Goal: Information Seeking & Learning: Learn about a topic

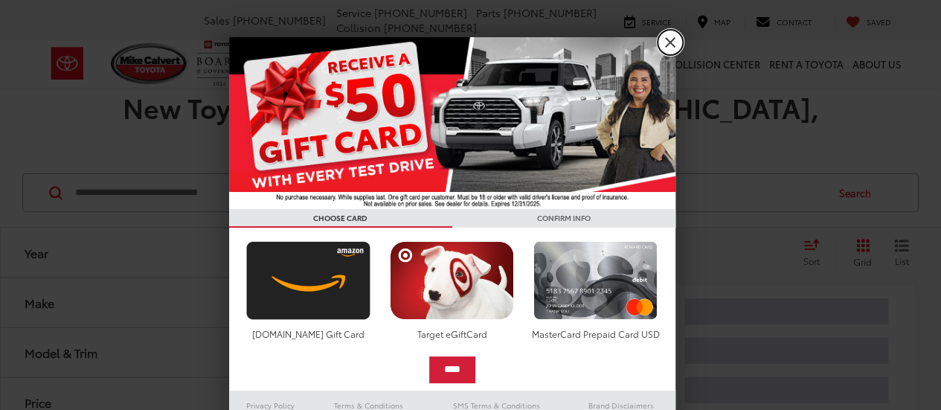
click at [665, 45] on link "X" at bounding box center [669, 42] width 25 height 25
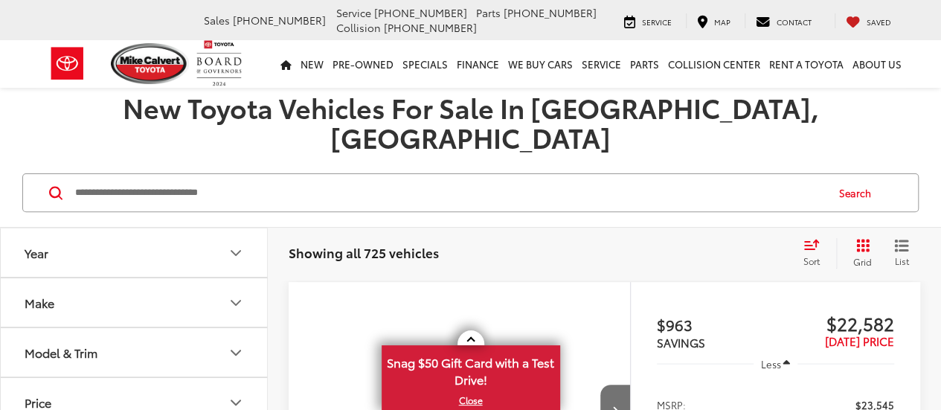
scroll to position [223, 0]
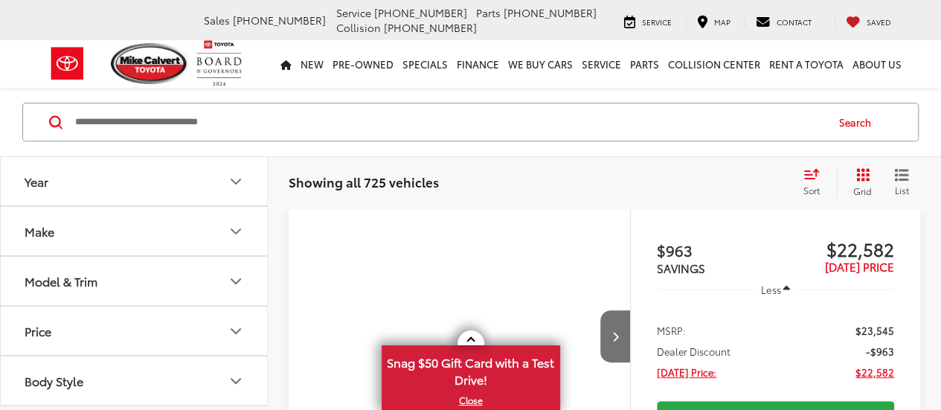
click at [82, 245] on button "Make" at bounding box center [135, 231] width 268 height 48
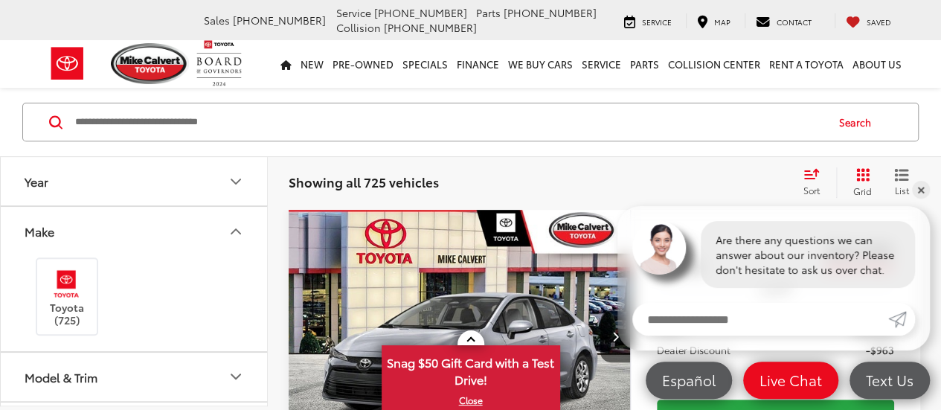
click at [123, 352] on button "Model & Trim" at bounding box center [135, 376] width 268 height 48
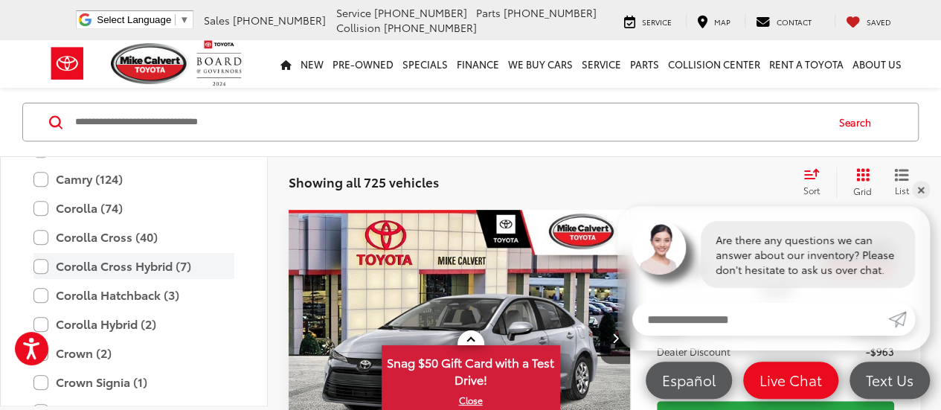
scroll to position [0, 0]
click at [123, 262] on label "Corolla Cross Hybrid (7)" at bounding box center [133, 266] width 201 height 26
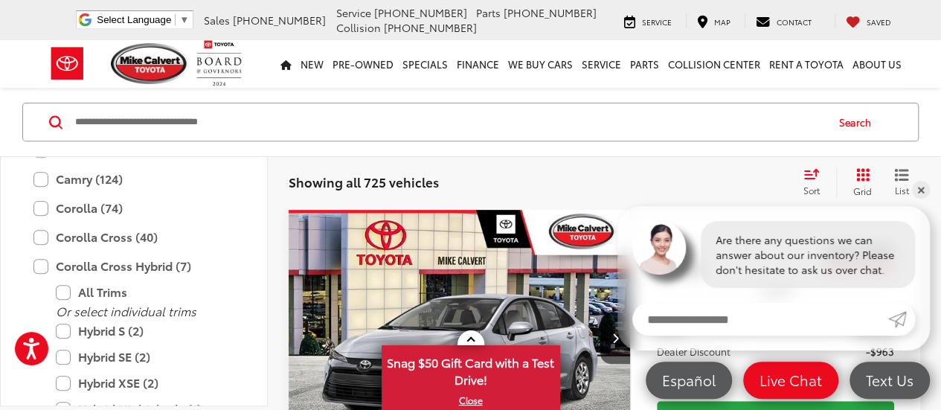
scroll to position [190, 0]
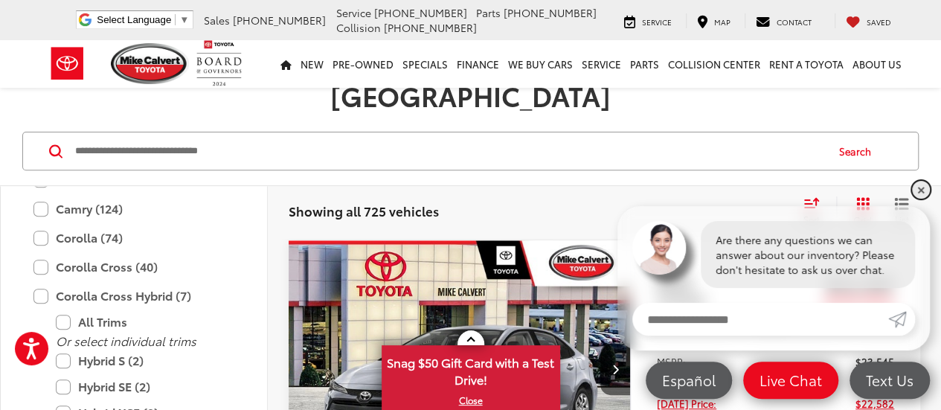
click at [922, 191] on link "✕" at bounding box center [921, 190] width 18 height 18
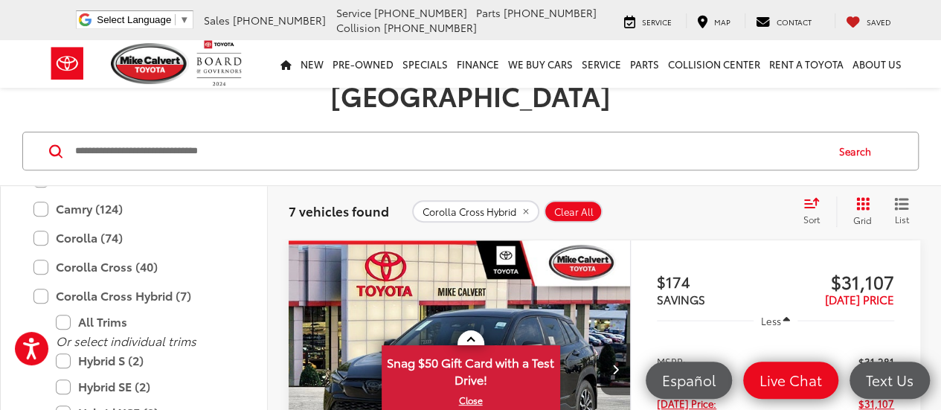
click at [822, 196] on div "Sort" at bounding box center [816, 211] width 40 height 30
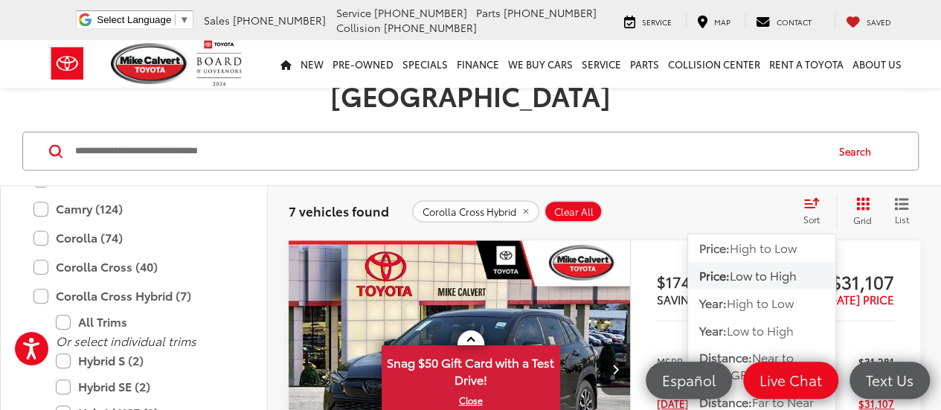
click at [695, 200] on div "Corolla Cross Hybrid Clear All + 0" at bounding box center [601, 211] width 378 height 22
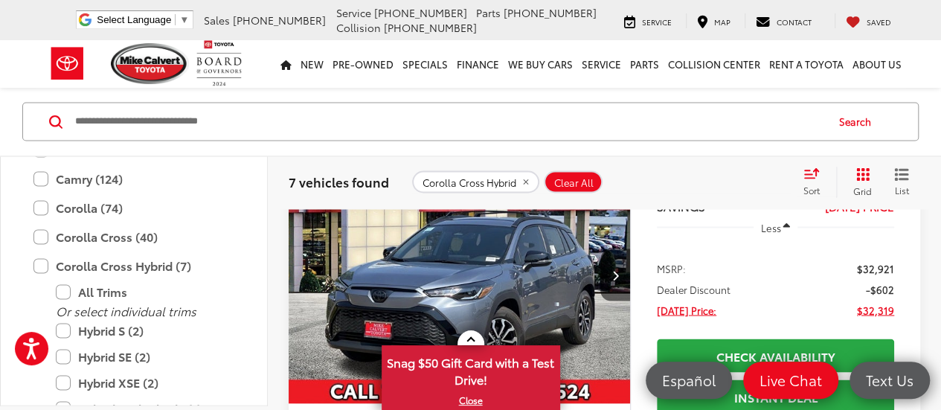
scroll to position [1306, 0]
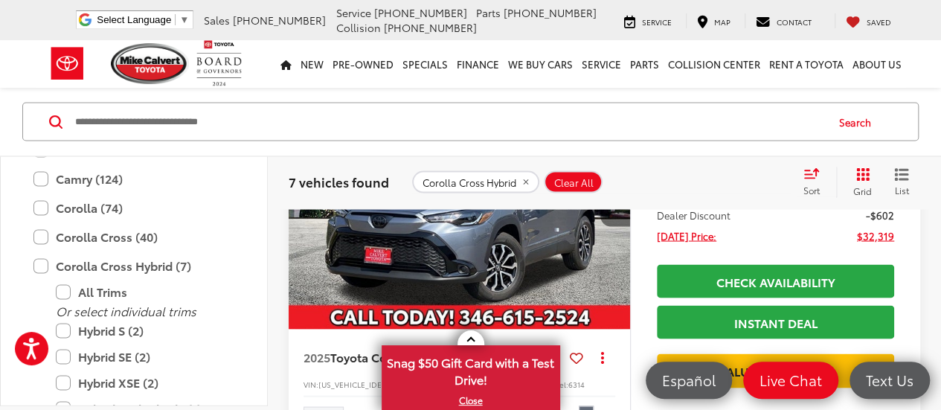
click at [621, 226] on button "Next image" at bounding box center [615, 200] width 30 height 52
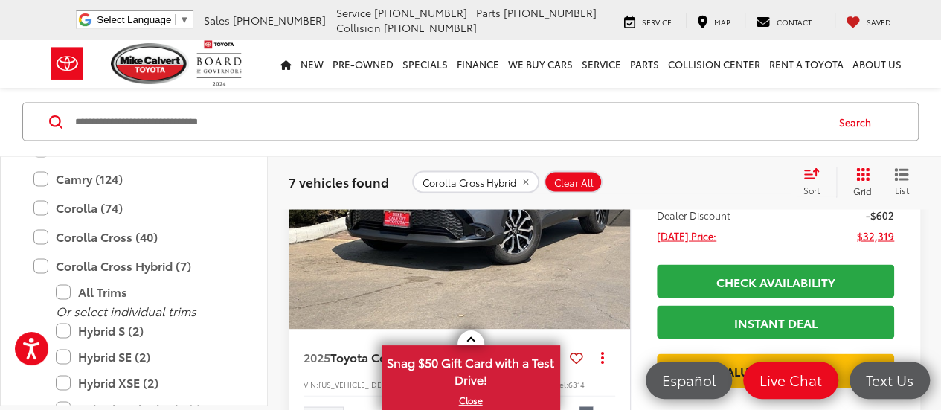
click at [621, 226] on button "Next image" at bounding box center [615, 200] width 30 height 52
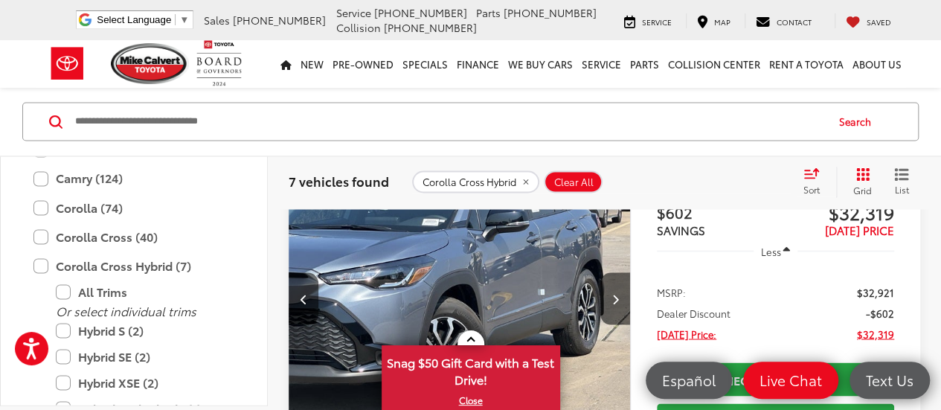
scroll to position [1231, 0]
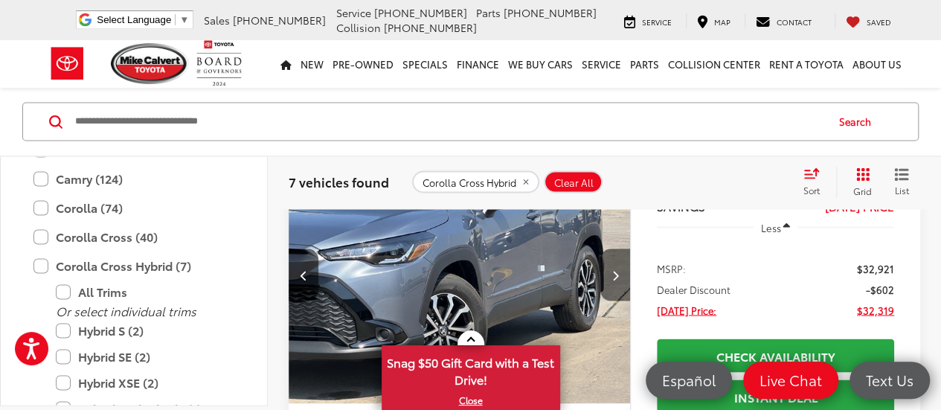
click at [612, 300] on button "Next image" at bounding box center [615, 274] width 30 height 52
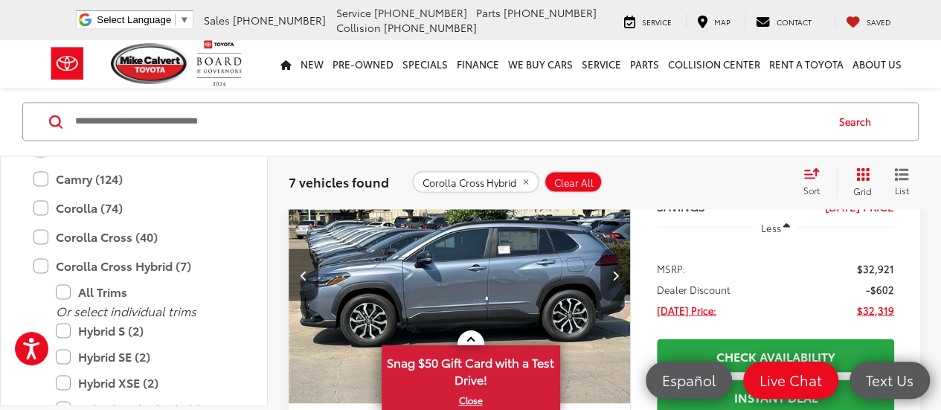
click at [612, 300] on button "Next image" at bounding box center [615, 274] width 30 height 52
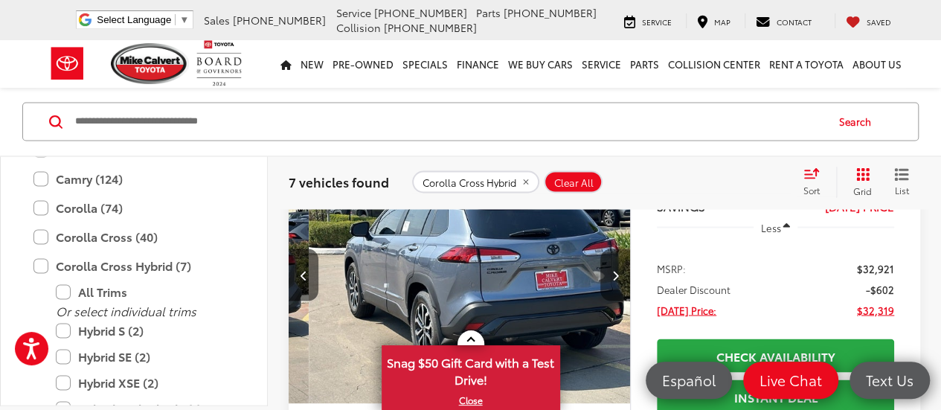
scroll to position [0, 1373]
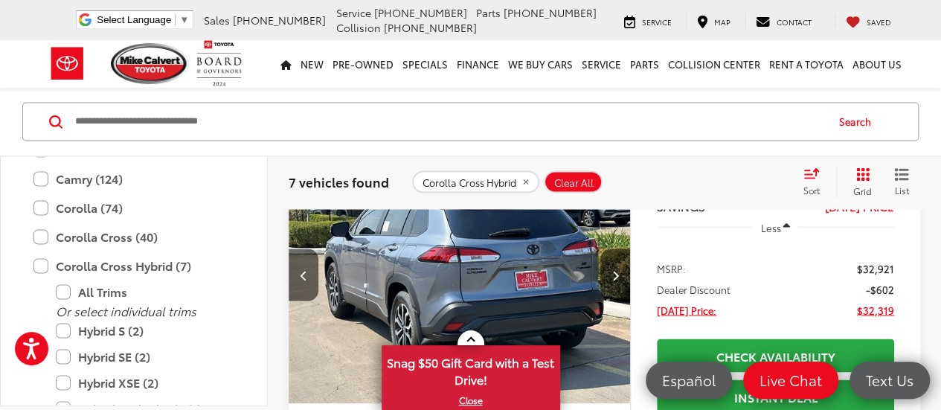
click at [612, 300] on button "Next image" at bounding box center [615, 274] width 30 height 52
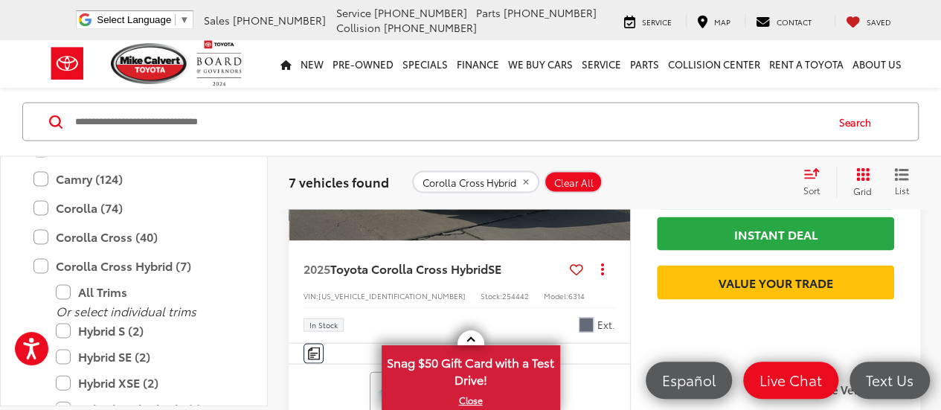
scroll to position [1306, 0]
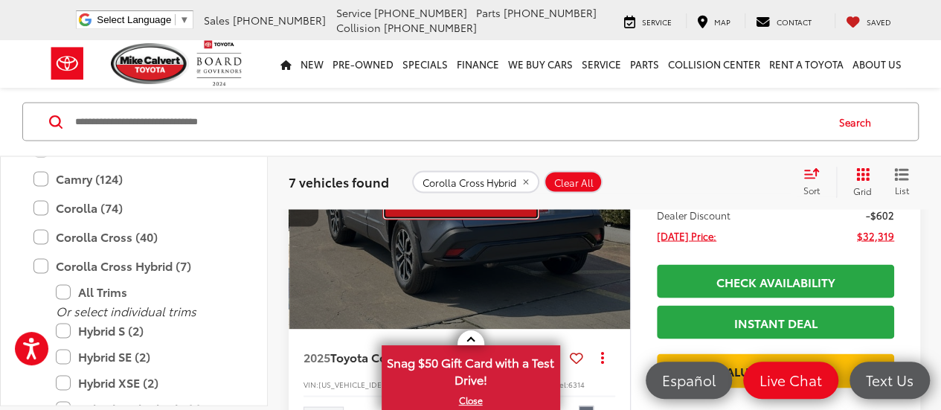
click at [449, 219] on button "View More" at bounding box center [460, 200] width 157 height 37
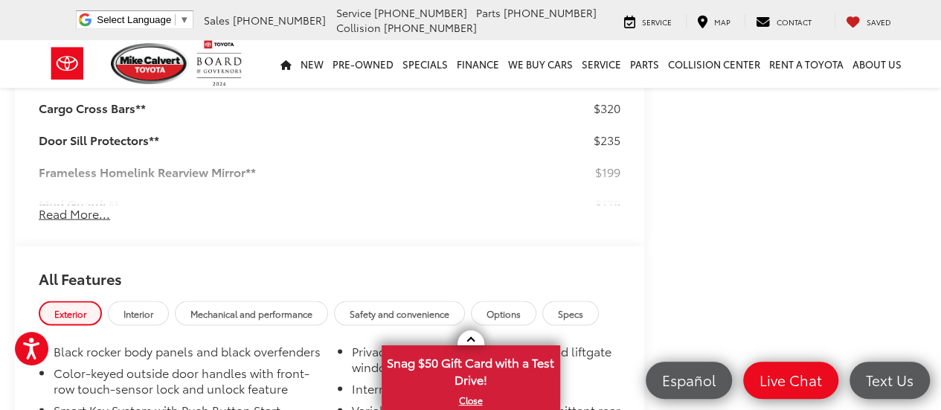
click at [79, 212] on button "Read More..." at bounding box center [74, 212] width 71 height 17
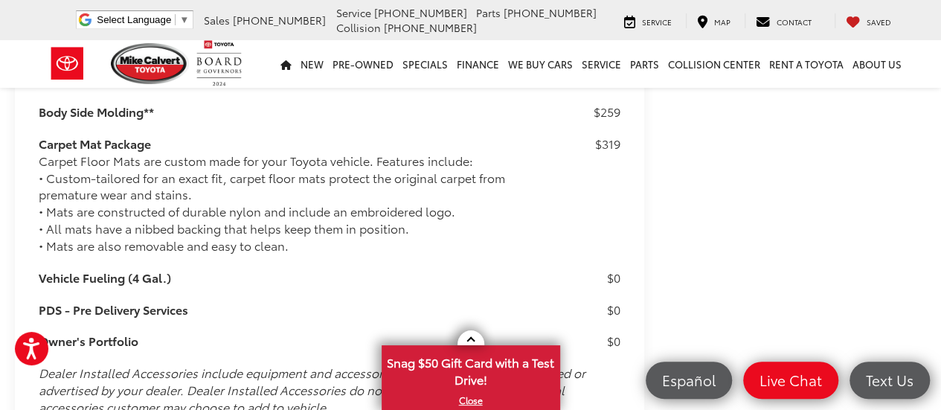
scroll to position [1389, 0]
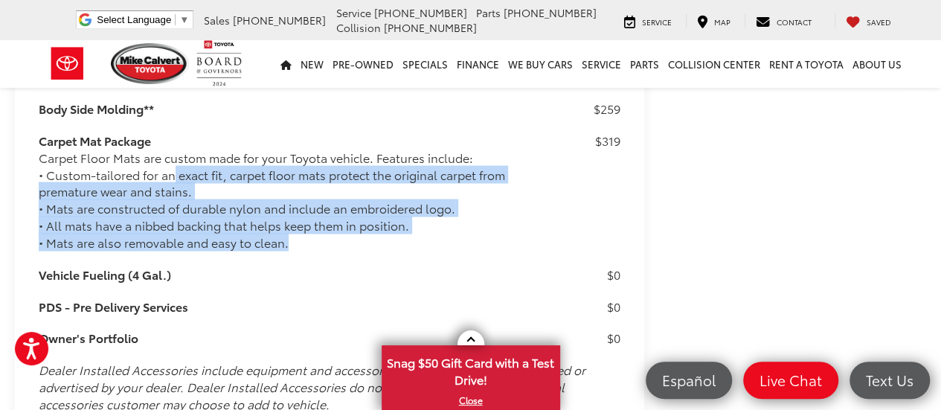
drag, startPoint x: 173, startPoint y: 164, endPoint x: 309, endPoint y: 235, distance: 152.7
click at [309, 235] on div "Carpet Floor Mats are custom made for your Toyota vehicle. Features include: • …" at bounding box center [292, 200] width 507 height 102
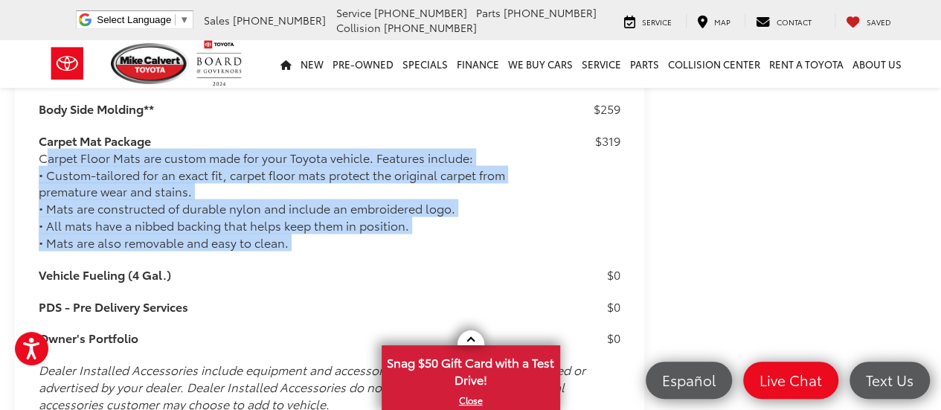
drag, startPoint x: 309, startPoint y: 235, endPoint x: 33, endPoint y: 159, distance: 286.1
click at [33, 159] on div "Package & Accessories: Total: $1,511 50 State Emissions 50 State Emissions $0 C…" at bounding box center [329, 162] width 629 height 596
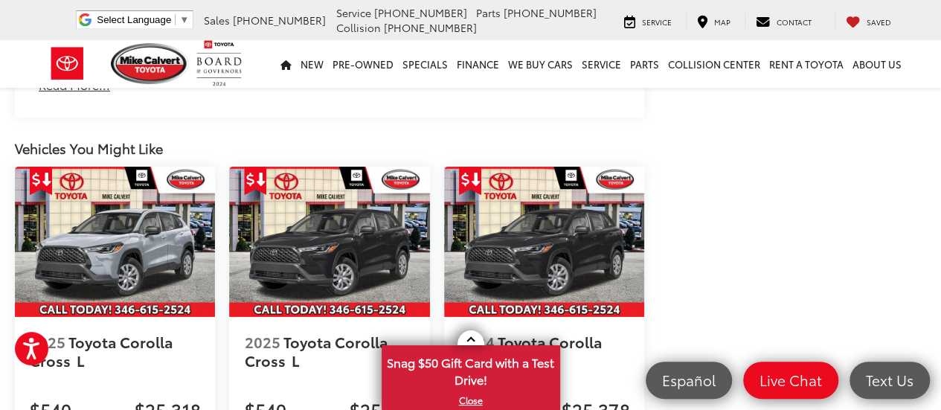
scroll to position [2505, 0]
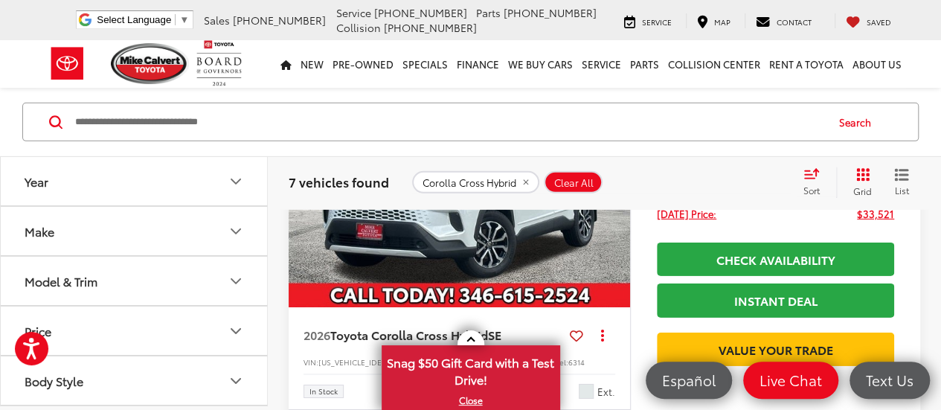
scroll to position [2421, 0]
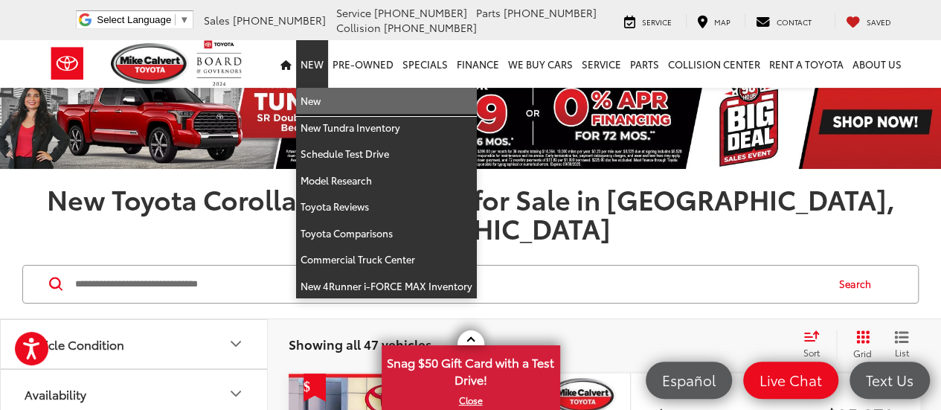
click at [336, 100] on link "New" at bounding box center [386, 101] width 181 height 27
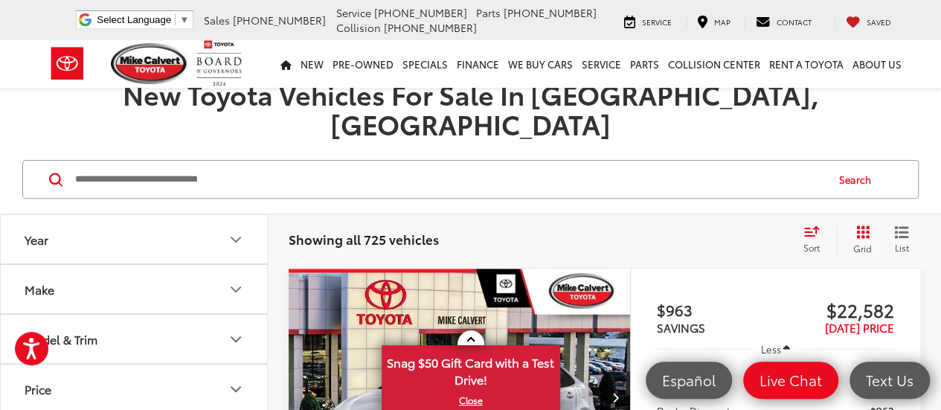
click at [178, 321] on button "Model & Trim" at bounding box center [135, 339] width 268 height 48
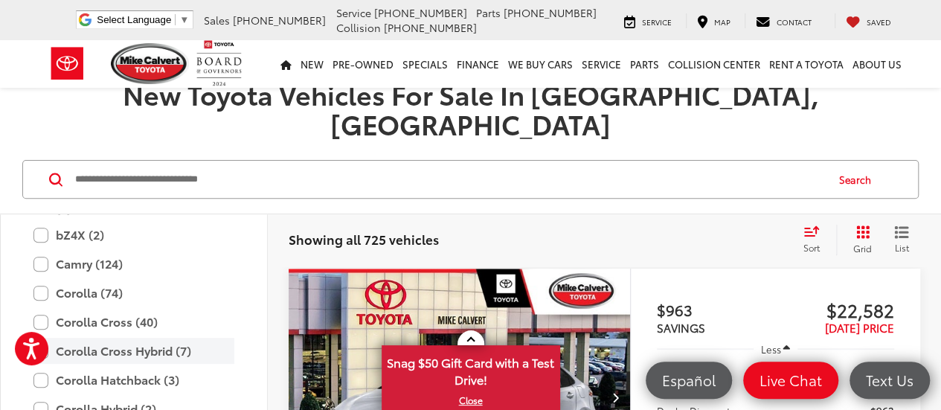
click at [164, 338] on label "Corolla Cross Hybrid (7)" at bounding box center [133, 351] width 201 height 26
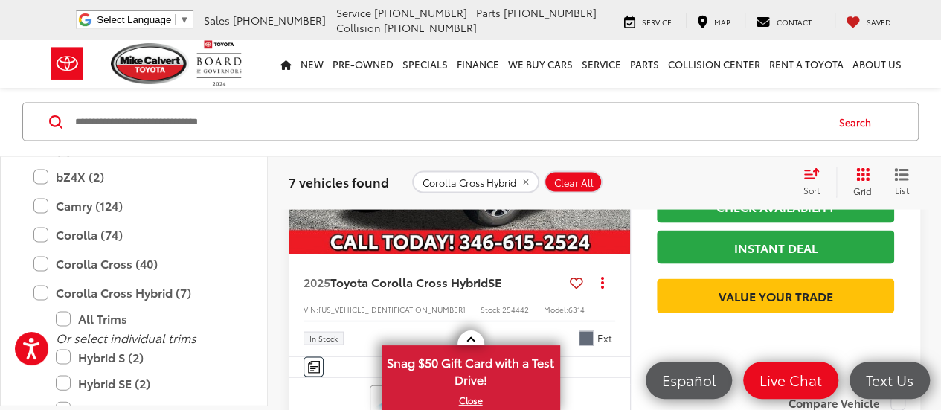
scroll to position [1431, 0]
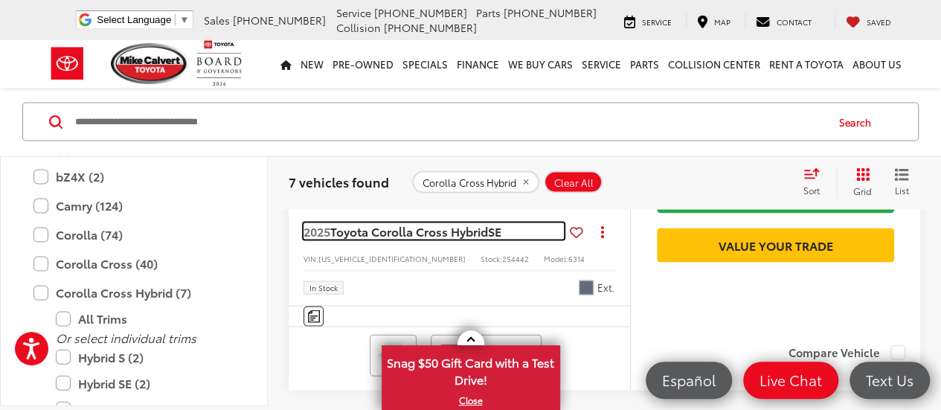
click at [473, 239] on span "Toyota Corolla Cross Hybrid" at bounding box center [409, 230] width 158 height 17
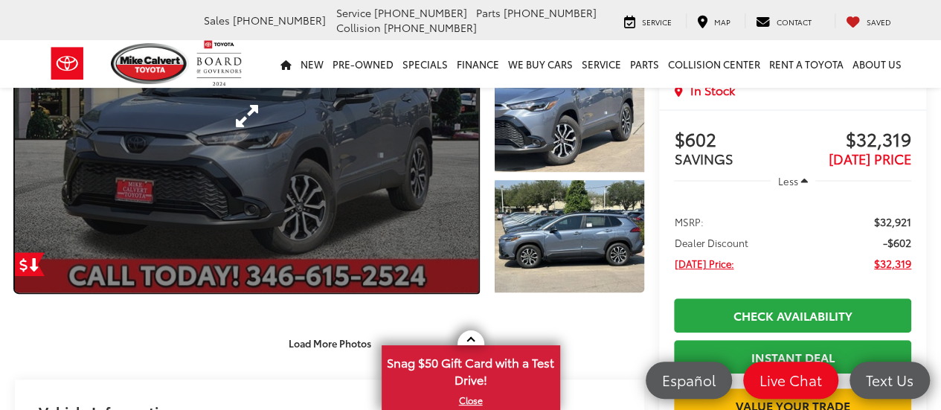
click at [348, 149] on link "Expand Photo 0" at bounding box center [246, 116] width 463 height 352
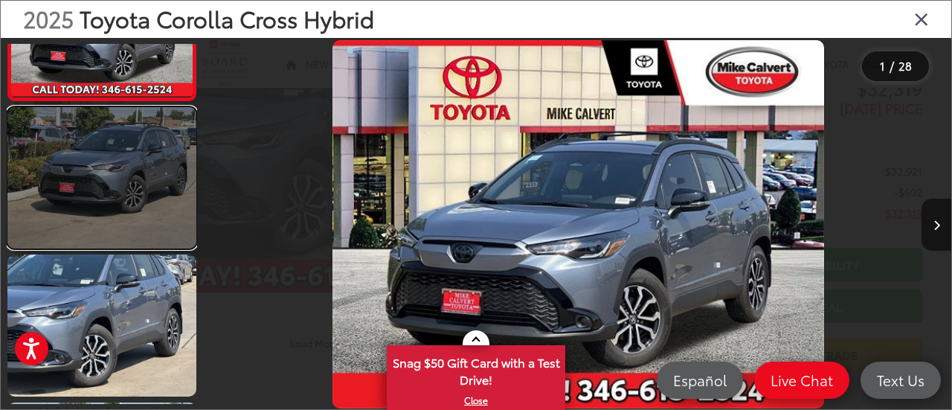
click at [92, 246] on link at bounding box center [101, 177] width 189 height 141
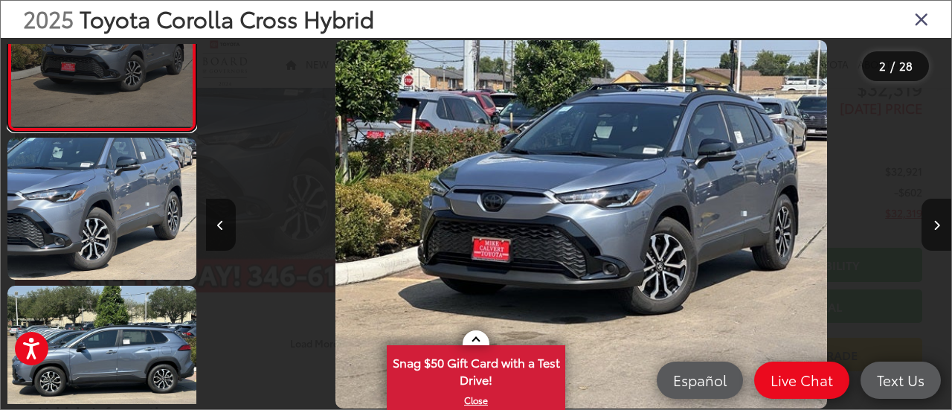
scroll to position [0, 745]
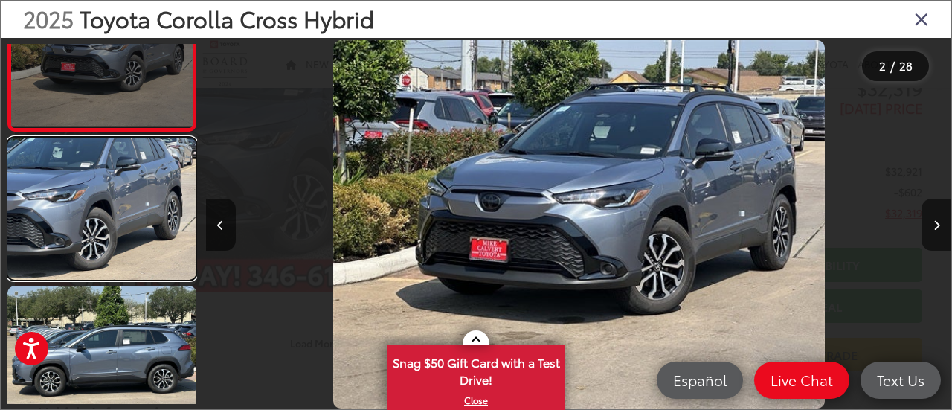
click at [92, 246] on link at bounding box center [101, 208] width 189 height 141
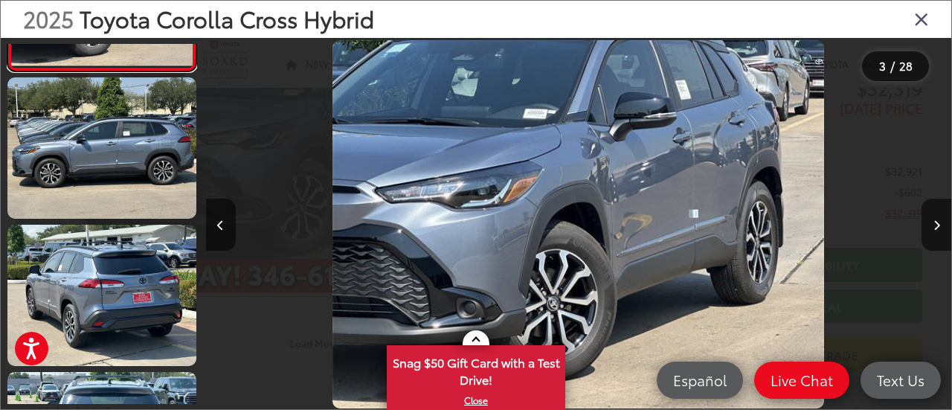
scroll to position [0, 1492]
click at [92, 246] on link at bounding box center [101, 295] width 189 height 141
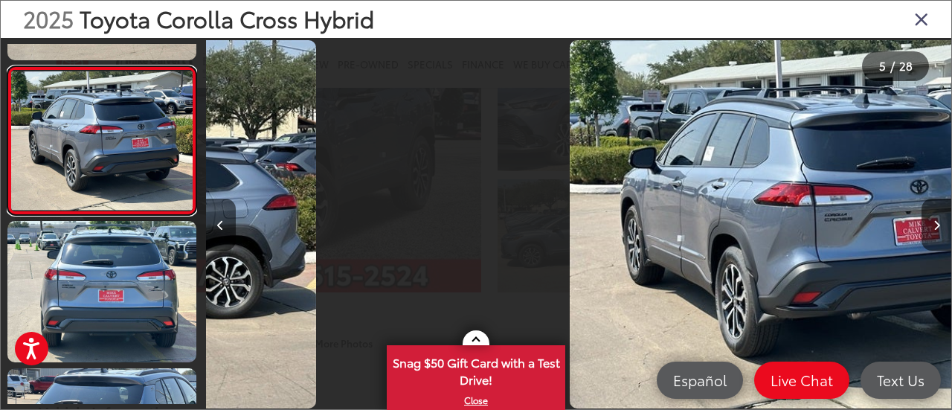
scroll to position [567, 0]
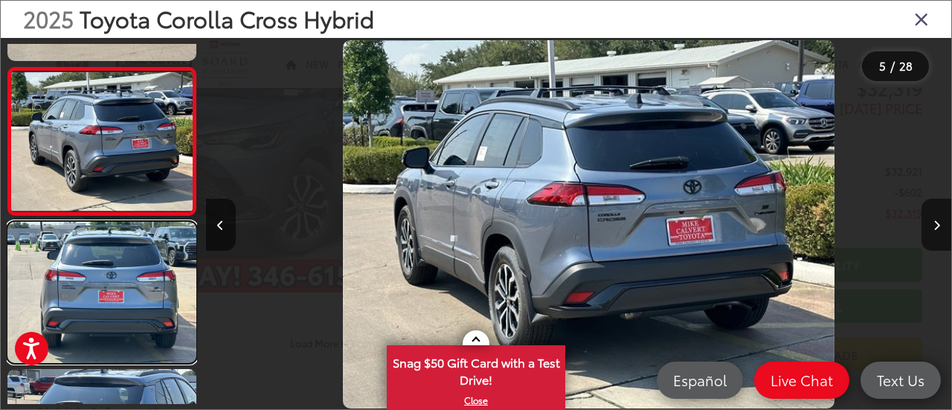
click at [92, 246] on link at bounding box center [101, 292] width 189 height 141
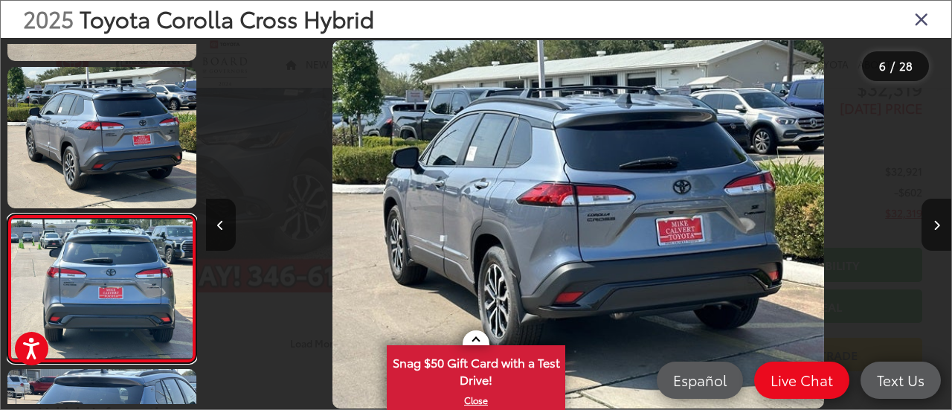
scroll to position [674, 0]
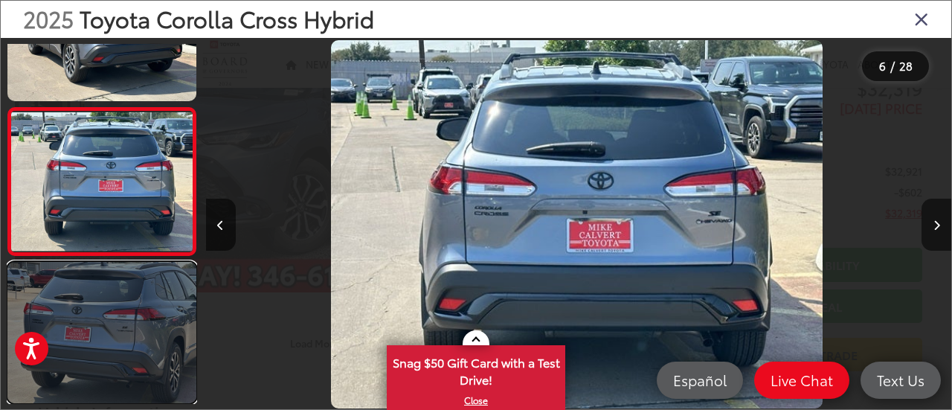
click at [106, 315] on link at bounding box center [101, 332] width 189 height 141
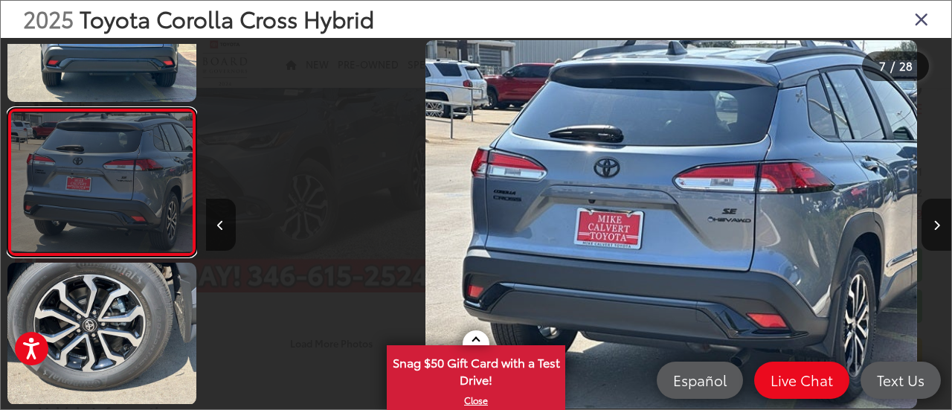
scroll to position [822, 0]
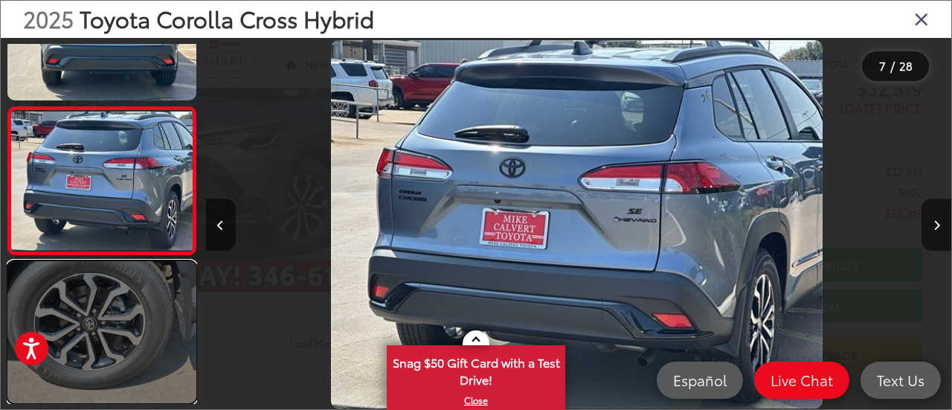
click at [109, 335] on link at bounding box center [101, 331] width 189 height 141
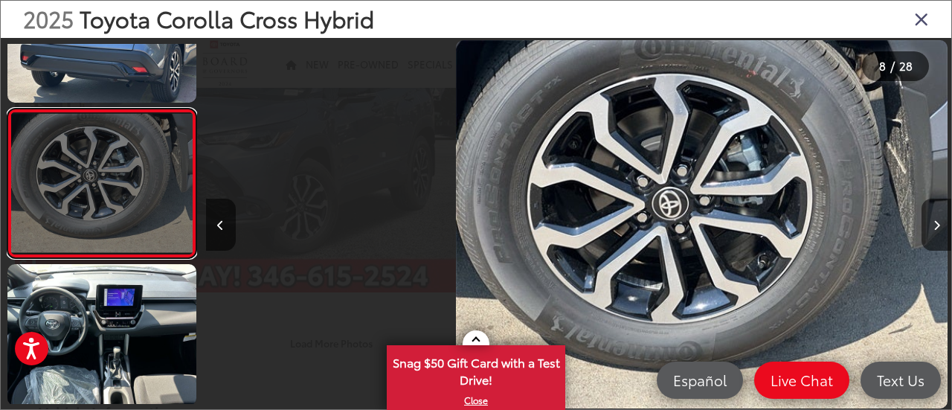
scroll to position [970, 0]
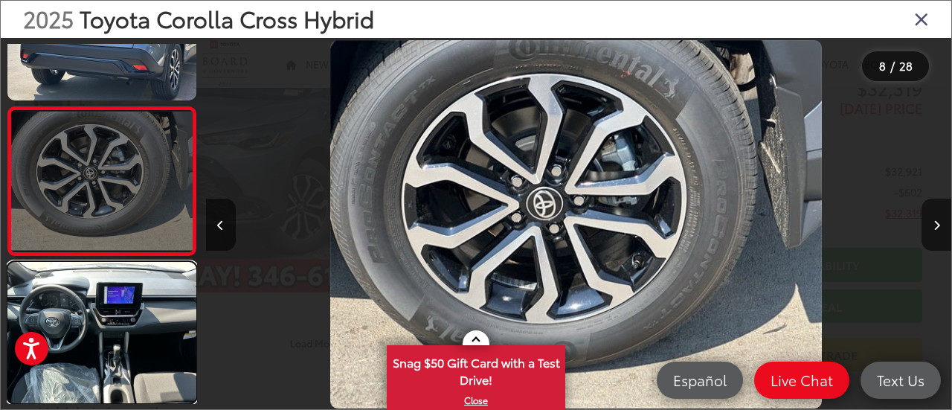
click at [109, 335] on link at bounding box center [101, 332] width 189 height 141
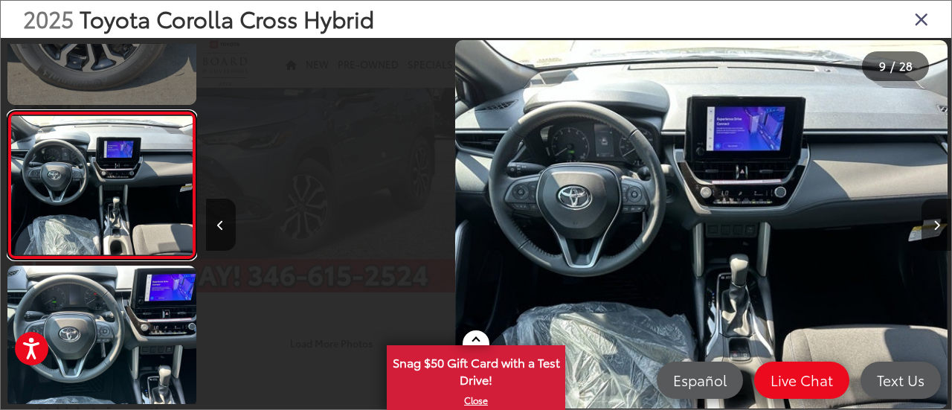
scroll to position [0, 0]
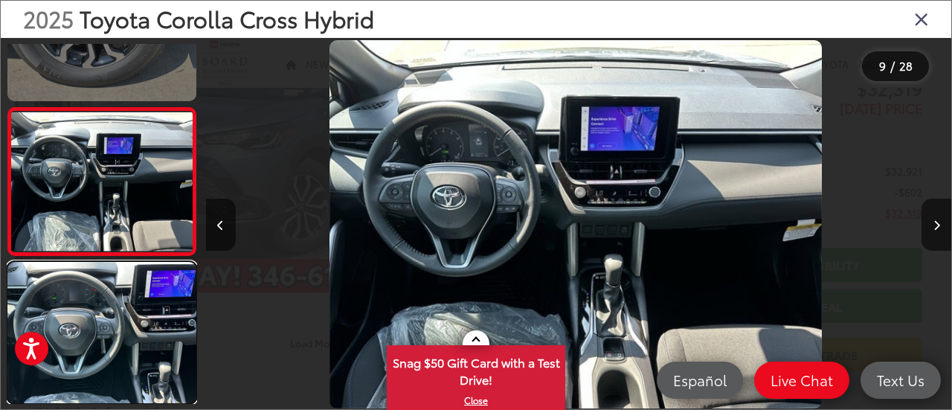
click at [109, 335] on link at bounding box center [101, 332] width 189 height 141
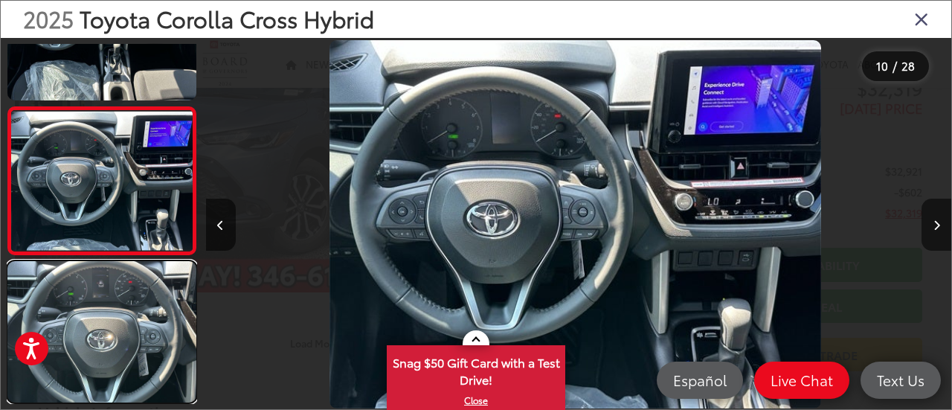
click at [109, 335] on link at bounding box center [101, 331] width 189 height 141
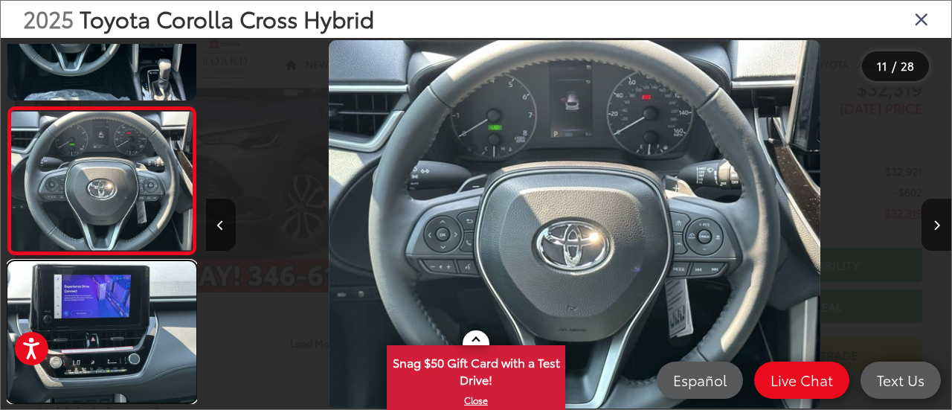
click at [109, 335] on link at bounding box center [101, 331] width 189 height 141
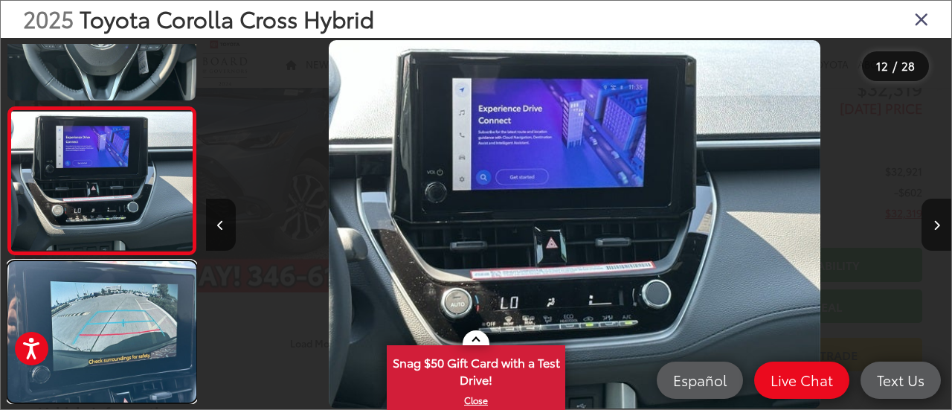
click at [109, 335] on link at bounding box center [101, 331] width 189 height 141
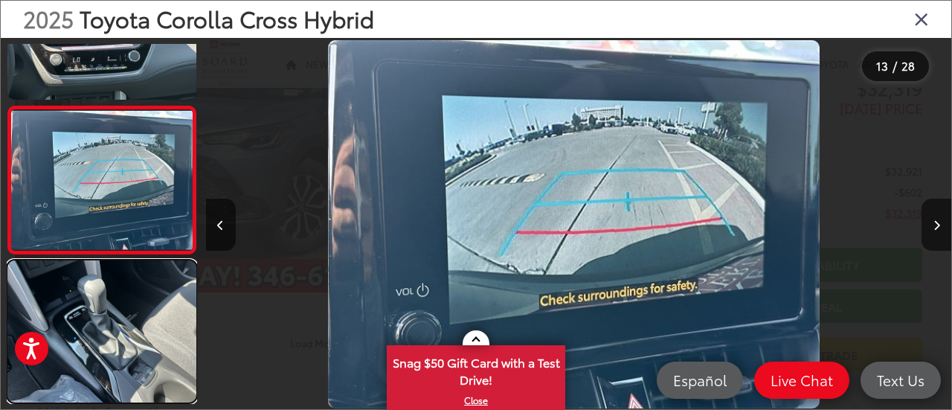
click at [109, 335] on link at bounding box center [101, 330] width 189 height 141
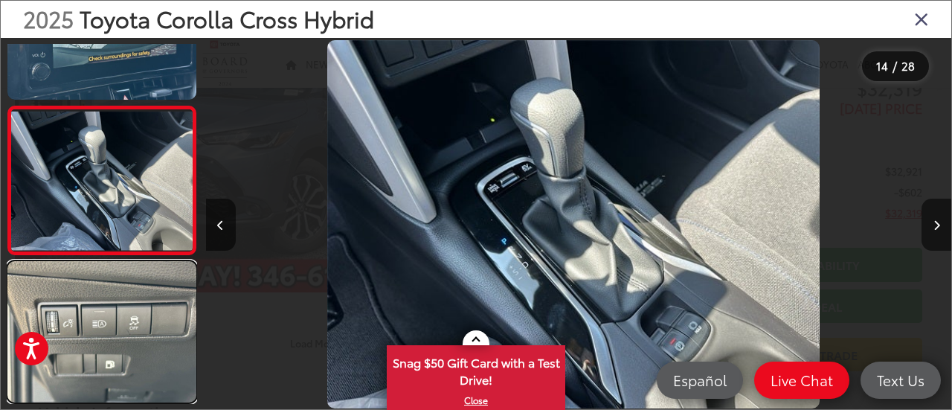
click at [109, 335] on link at bounding box center [101, 331] width 189 height 141
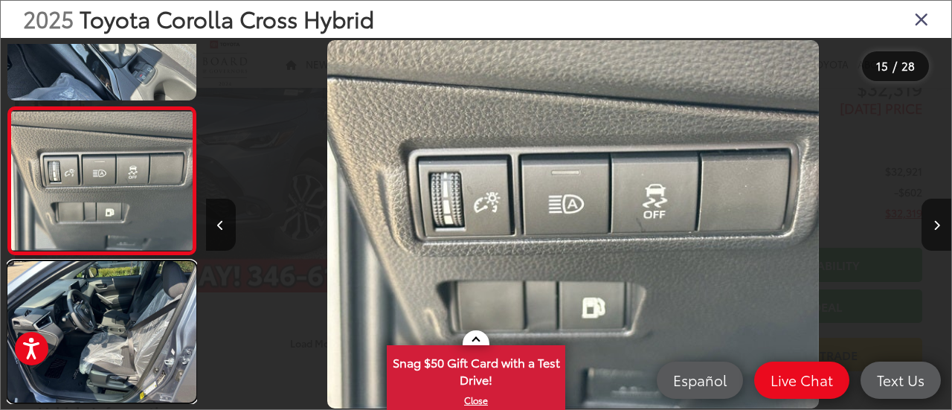
click at [109, 335] on link at bounding box center [101, 331] width 189 height 141
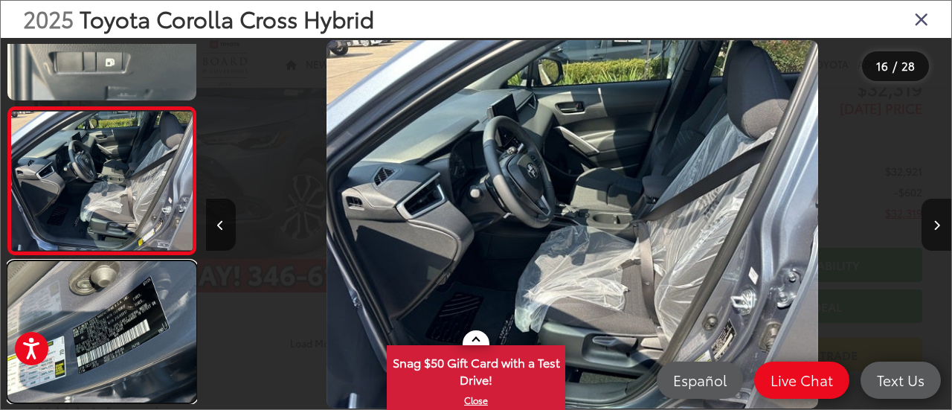
click at [109, 335] on link at bounding box center [101, 331] width 189 height 141
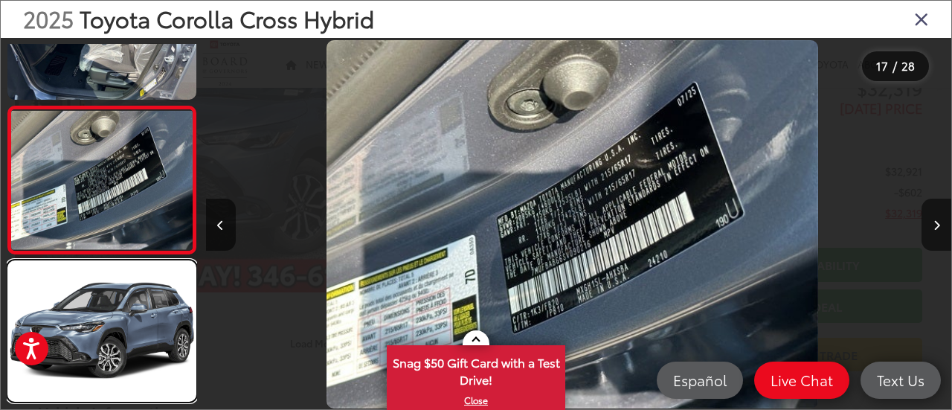
click at [109, 335] on link at bounding box center [101, 330] width 189 height 141
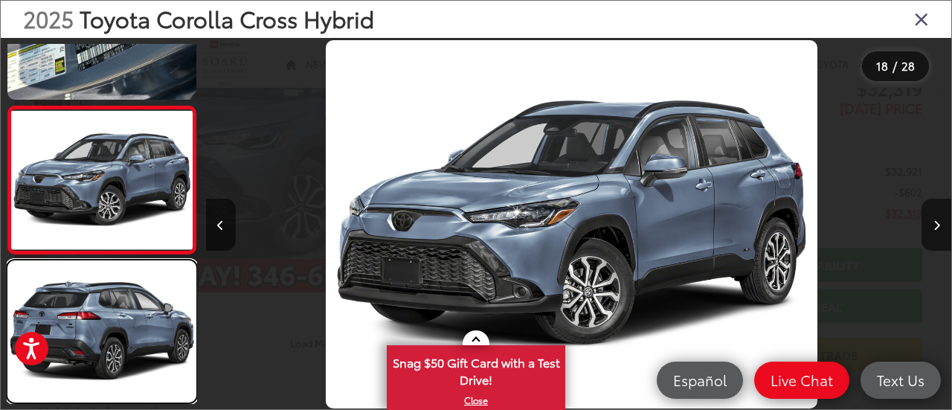
click at [109, 335] on link at bounding box center [101, 330] width 189 height 141
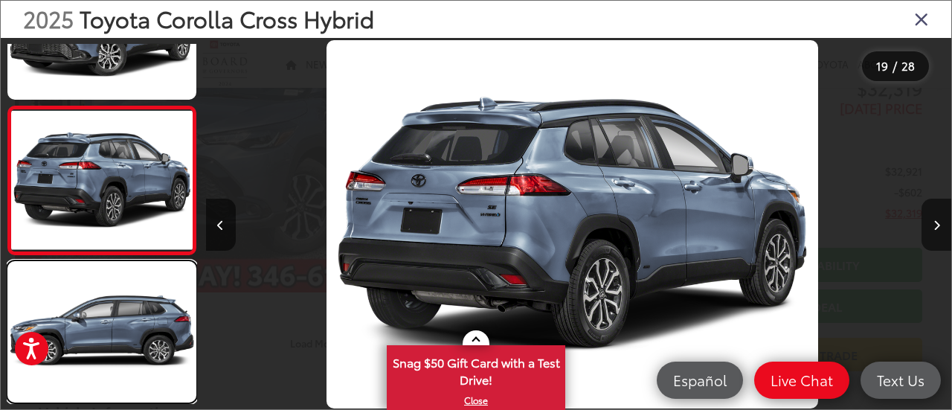
click at [109, 335] on link at bounding box center [101, 331] width 189 height 141
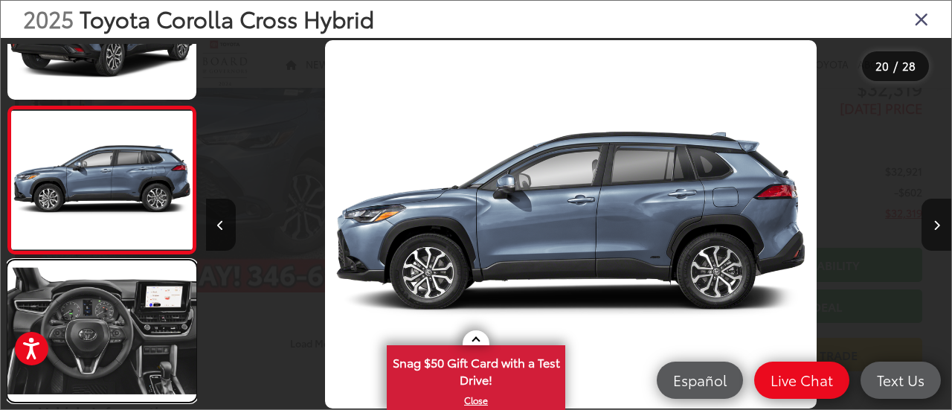
click at [109, 335] on link at bounding box center [101, 330] width 189 height 141
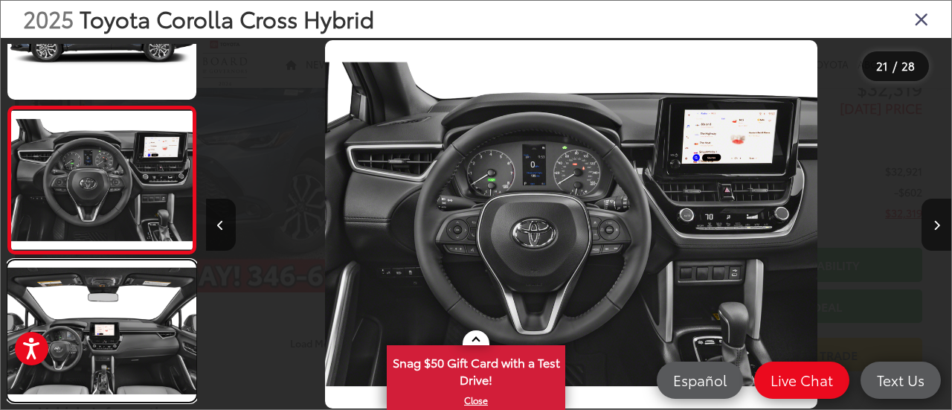
click at [109, 335] on link at bounding box center [101, 330] width 189 height 141
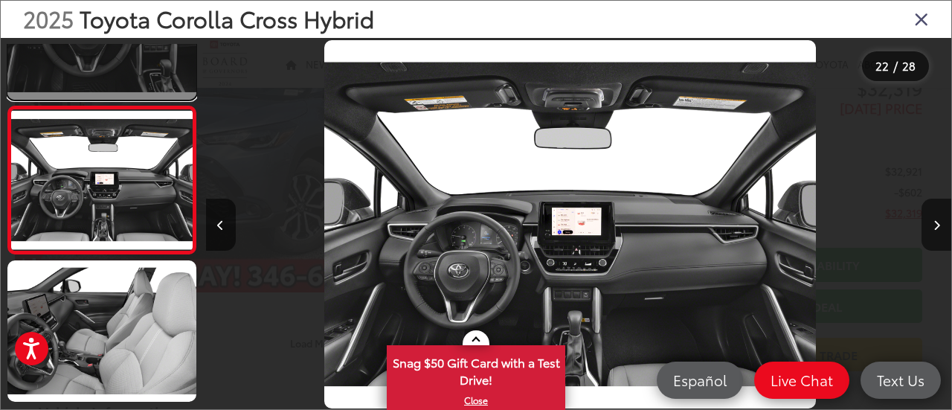
click at [140, 95] on link at bounding box center [101, 28] width 189 height 141
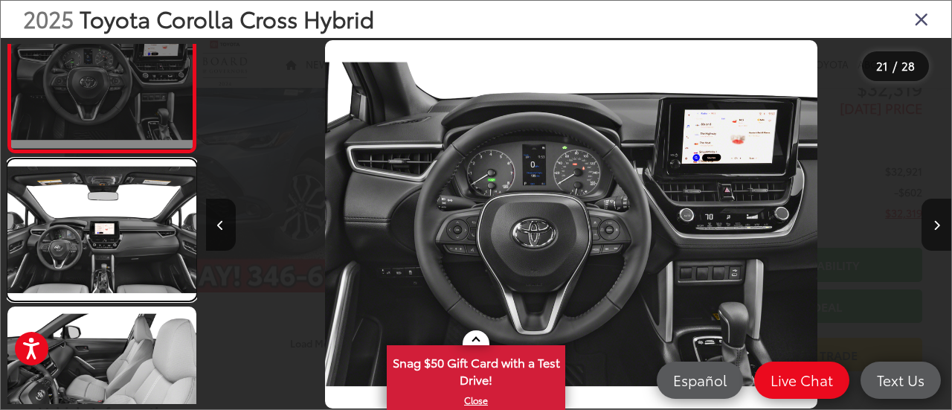
click at [136, 193] on link at bounding box center [101, 229] width 189 height 141
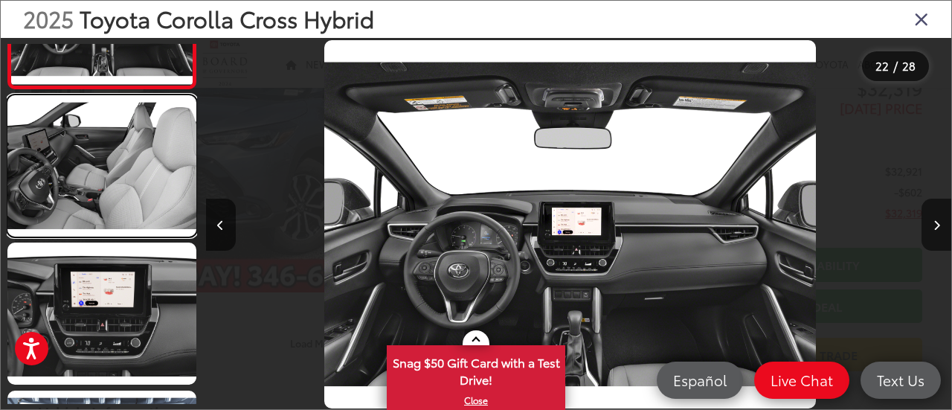
click at [136, 193] on link at bounding box center [101, 165] width 189 height 141
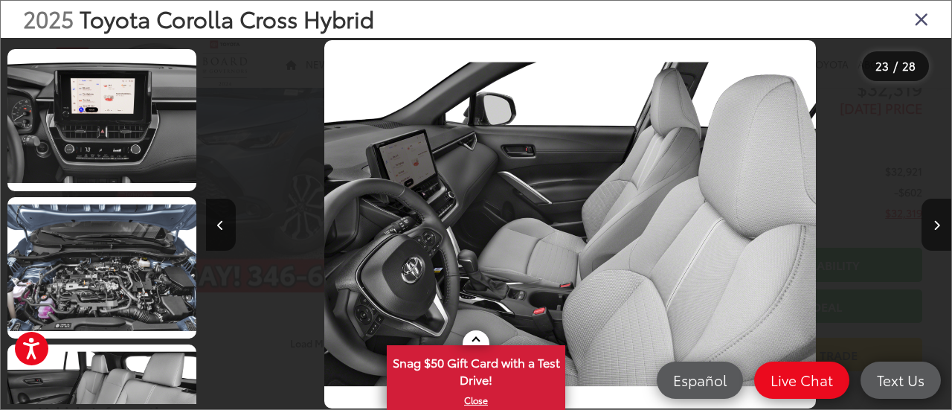
click at [136, 193] on div at bounding box center [102, 224] width 190 height 360
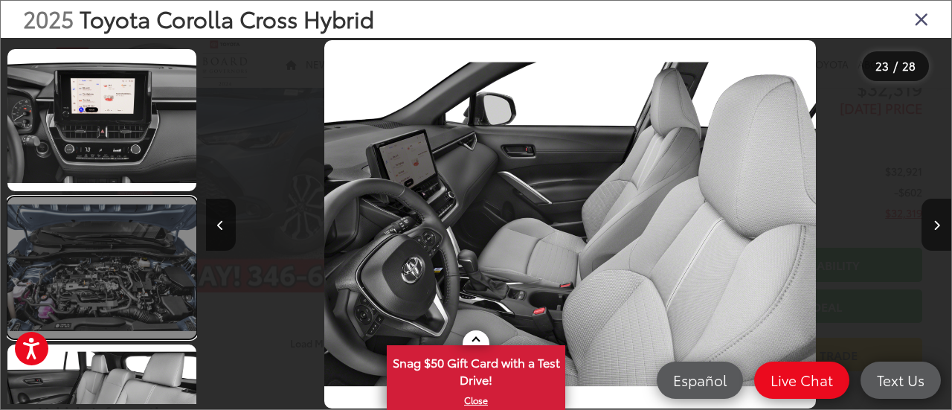
click at [124, 253] on link at bounding box center [101, 267] width 189 height 141
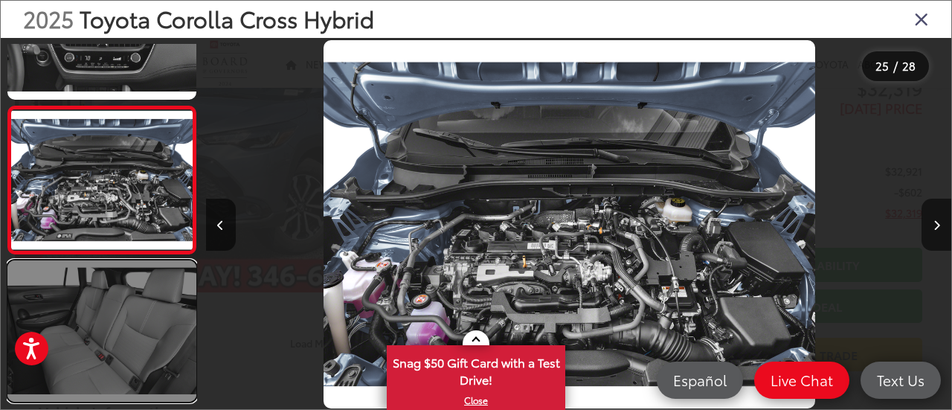
click at [124, 316] on link at bounding box center [101, 330] width 189 height 141
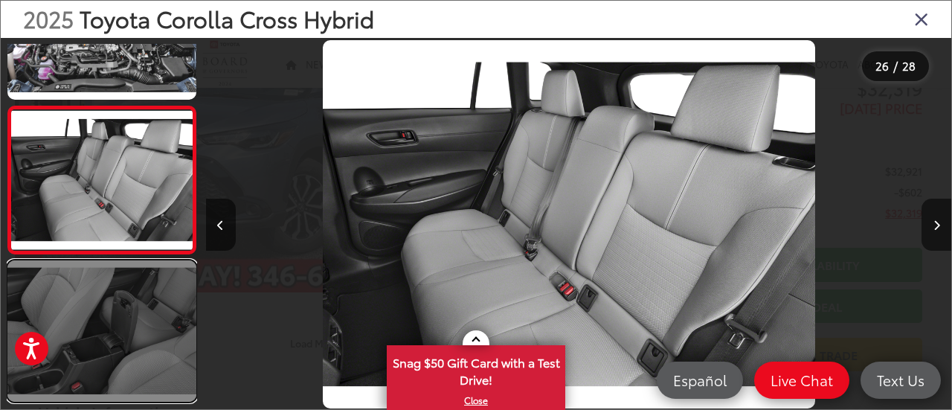
click at [143, 287] on link at bounding box center [101, 330] width 189 height 141
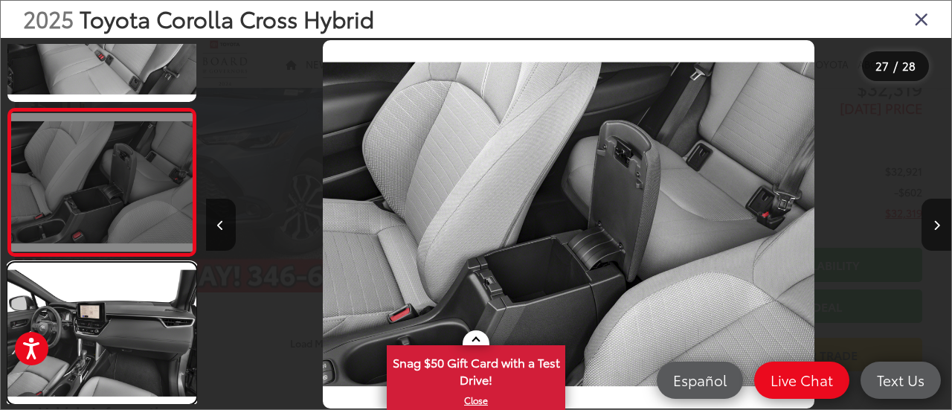
click at [143, 287] on link at bounding box center [101, 332] width 189 height 141
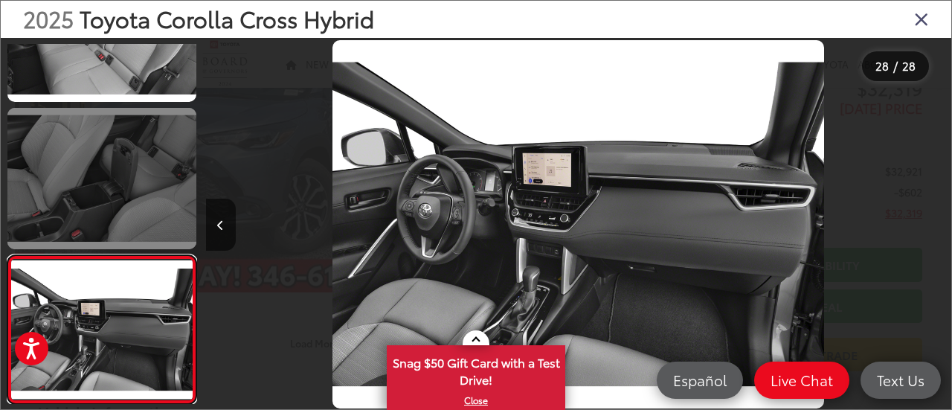
click at [143, 287] on link at bounding box center [101, 329] width 189 height 149
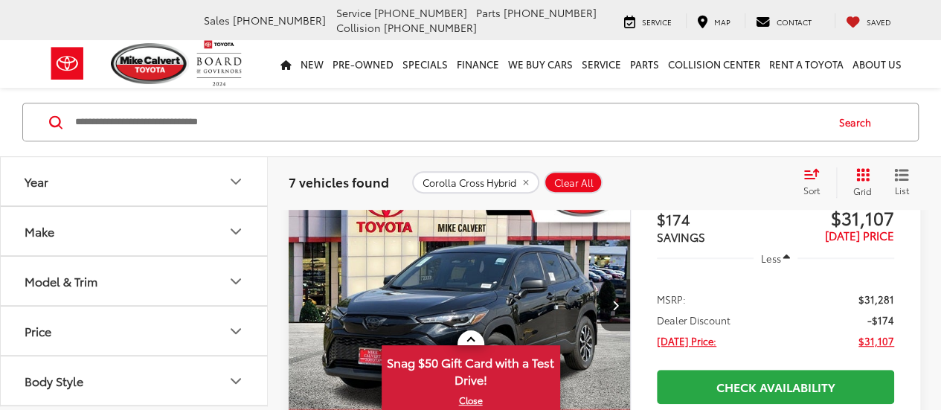
scroll to position [190, 0]
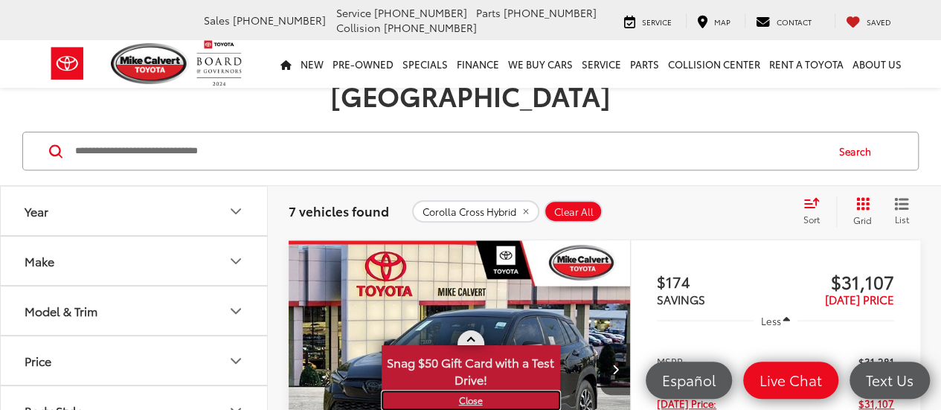
click at [467, 395] on link "X" at bounding box center [470, 400] width 175 height 16
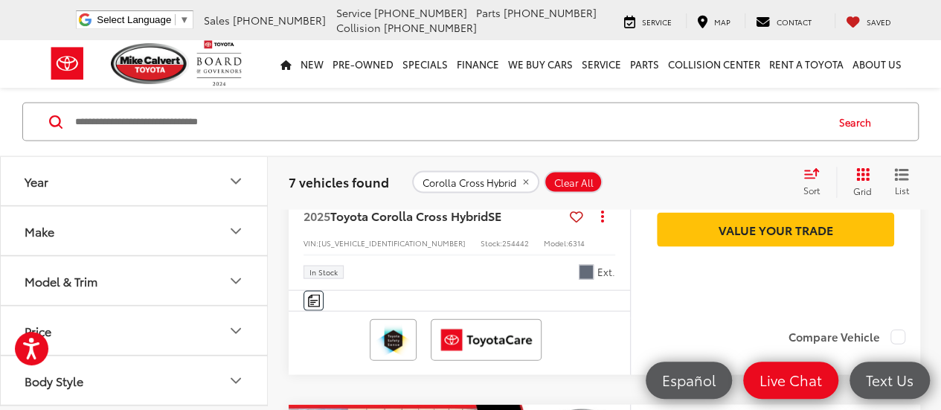
scroll to position [1452, 0]
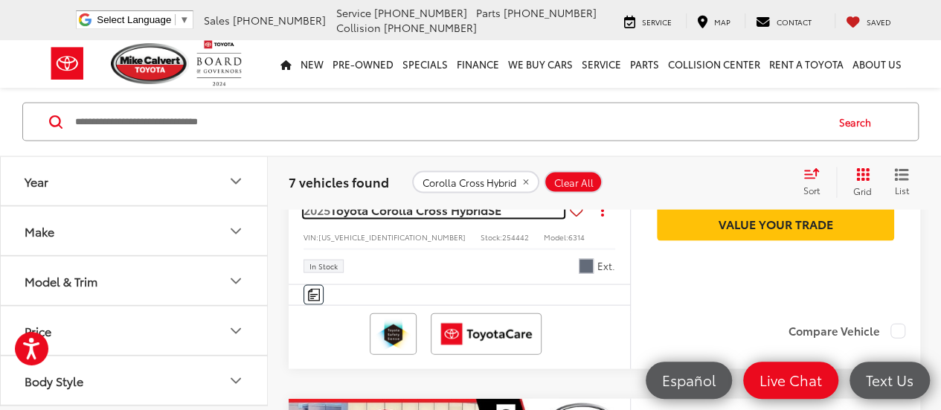
click at [454, 218] on span "Toyota Corolla Cross Hybrid" at bounding box center [409, 209] width 158 height 17
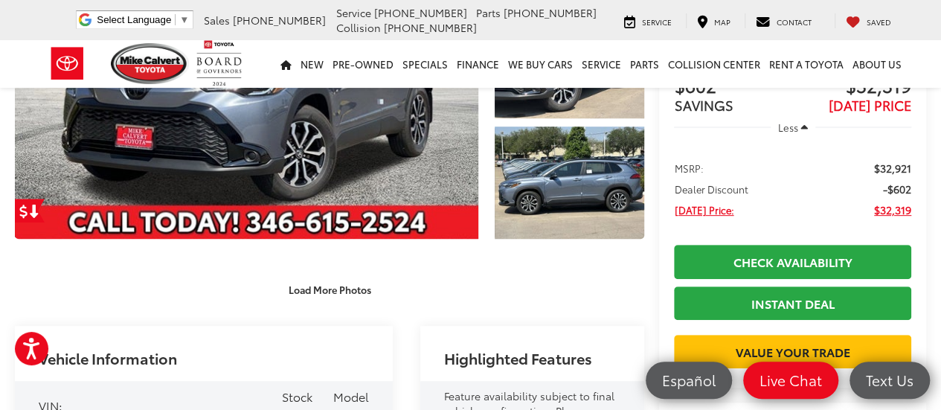
scroll to position [373, 0]
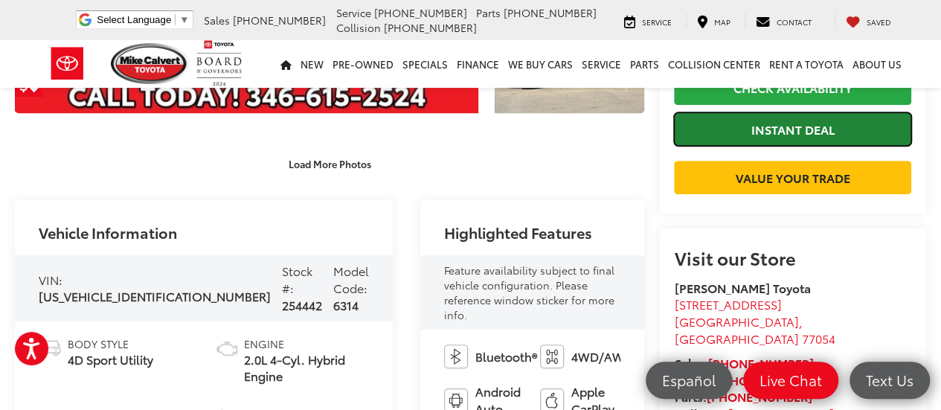
click at [759, 144] on link "Instant Deal" at bounding box center [792, 128] width 237 height 33
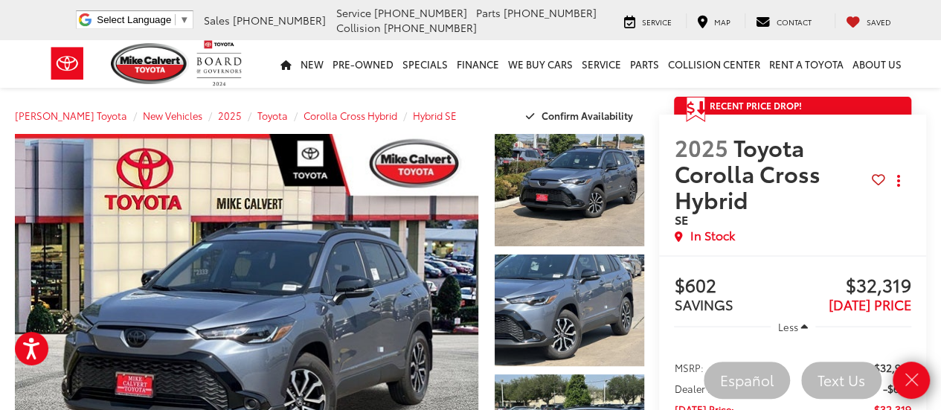
scroll to position [3, 0]
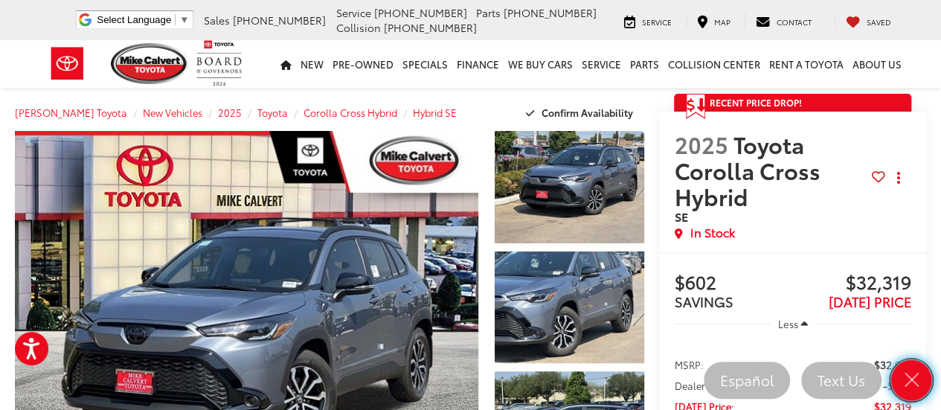
click at [920, 391] on link "Close" at bounding box center [911, 380] width 41 height 41
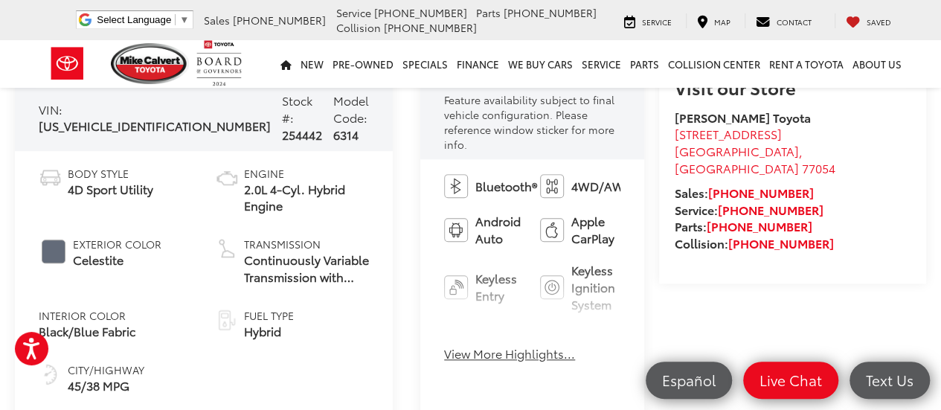
scroll to position [521, 0]
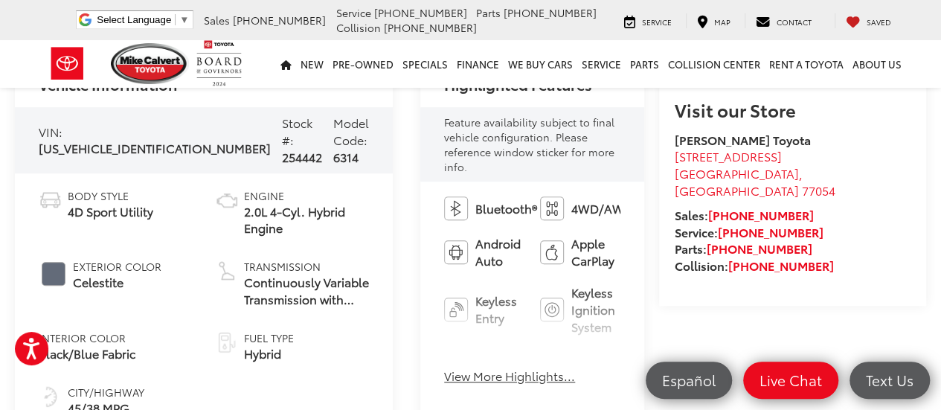
click at [444, 367] on button "View More Highlights..." at bounding box center [509, 375] width 131 height 17
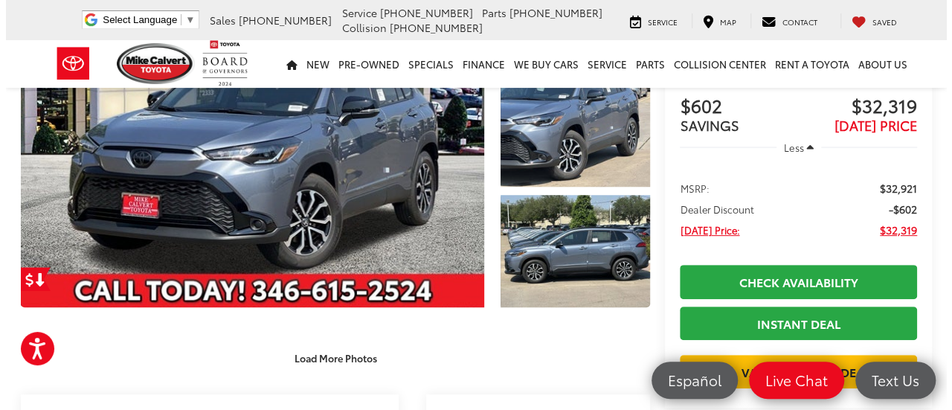
scroll to position [0, 0]
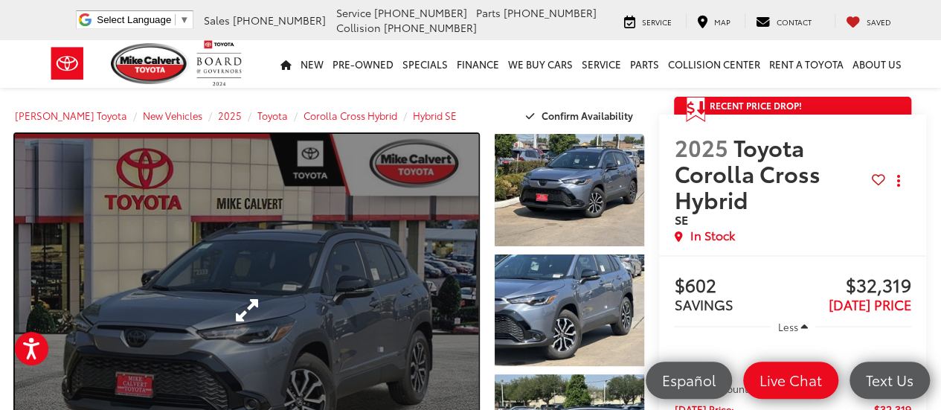
click at [392, 303] on link "Expand Photo 0" at bounding box center [246, 310] width 463 height 352
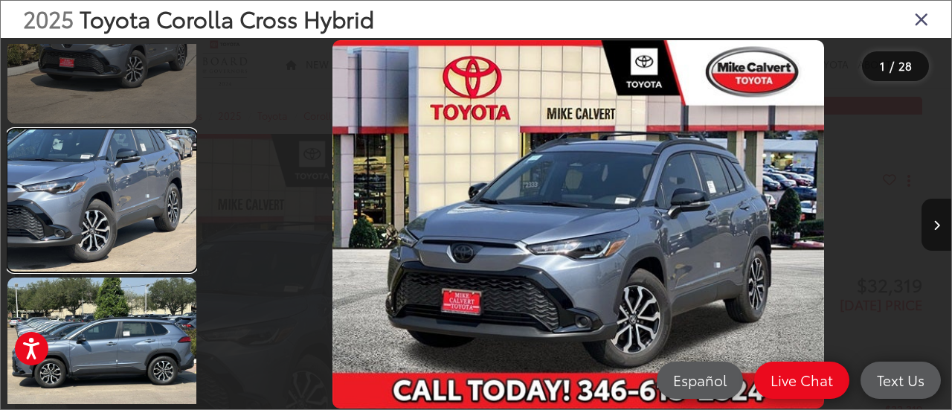
click at [123, 216] on link at bounding box center [101, 199] width 189 height 141
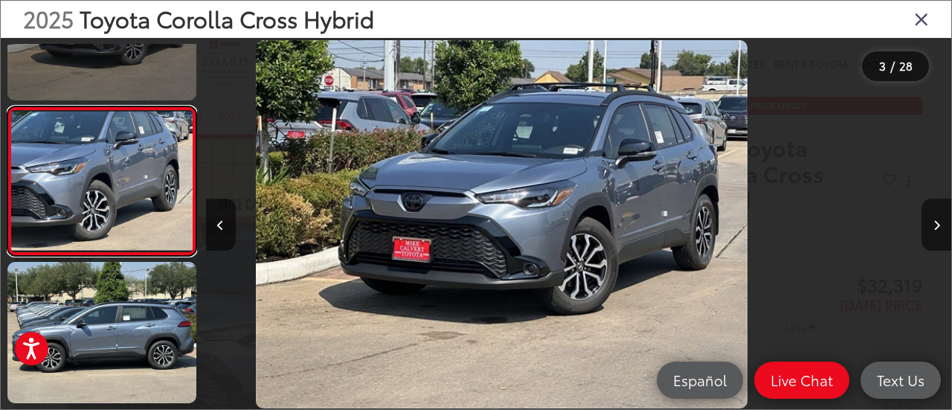
scroll to position [233, 0]
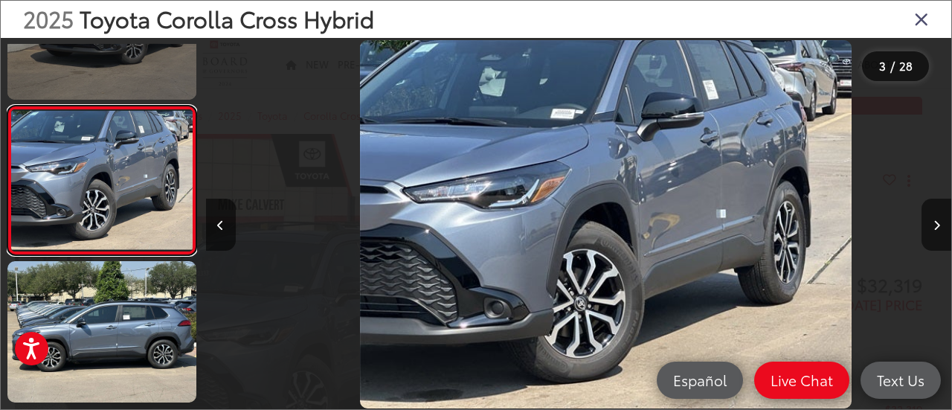
click at [123, 216] on link at bounding box center [101, 180] width 189 height 149
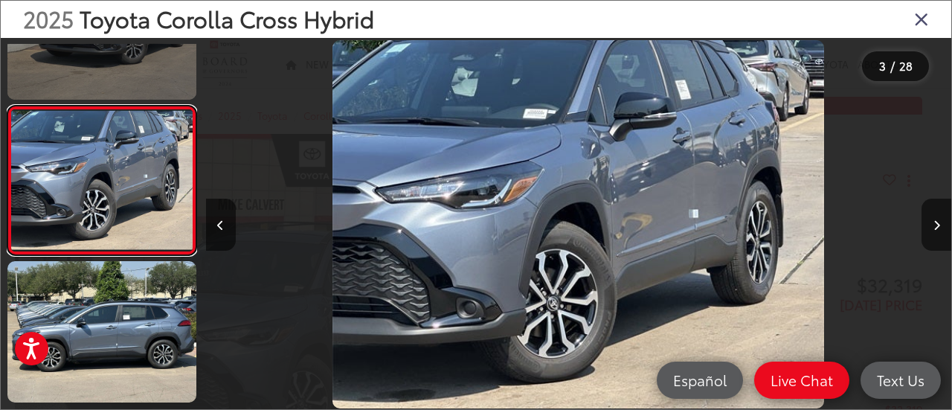
scroll to position [0, 1492]
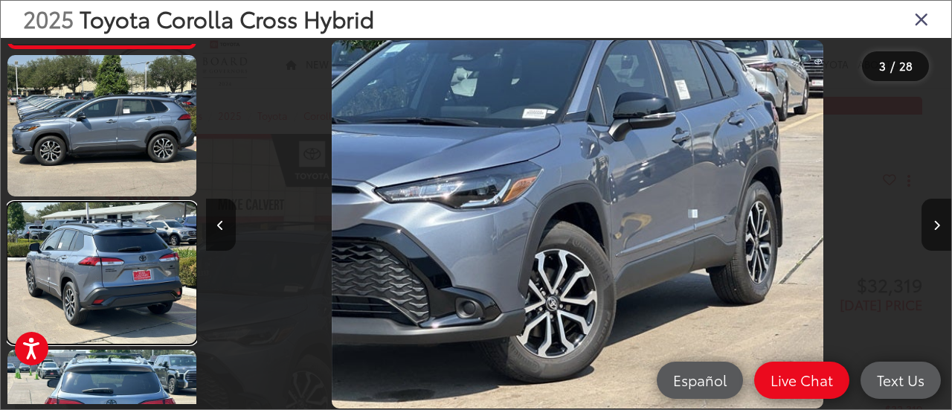
click at [123, 216] on link at bounding box center [101, 272] width 189 height 141
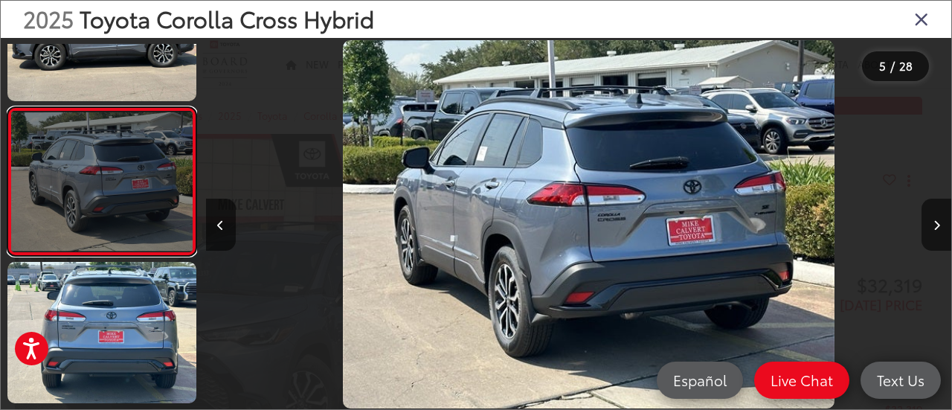
scroll to position [0, 2983]
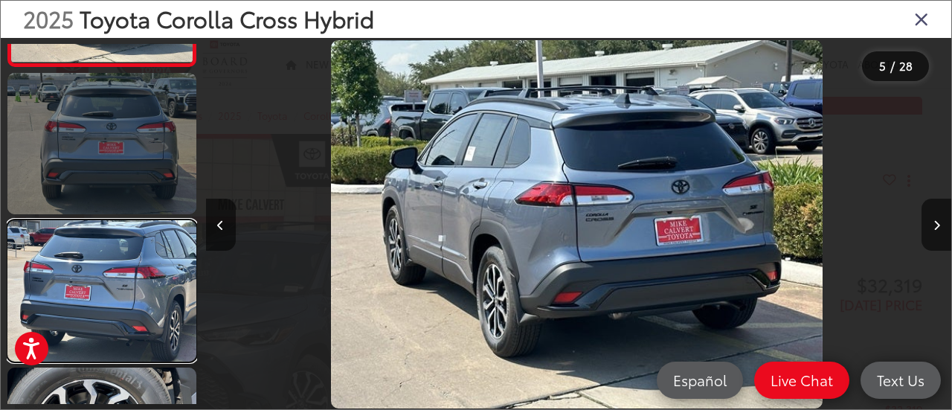
click at [92, 328] on link at bounding box center [101, 290] width 189 height 141
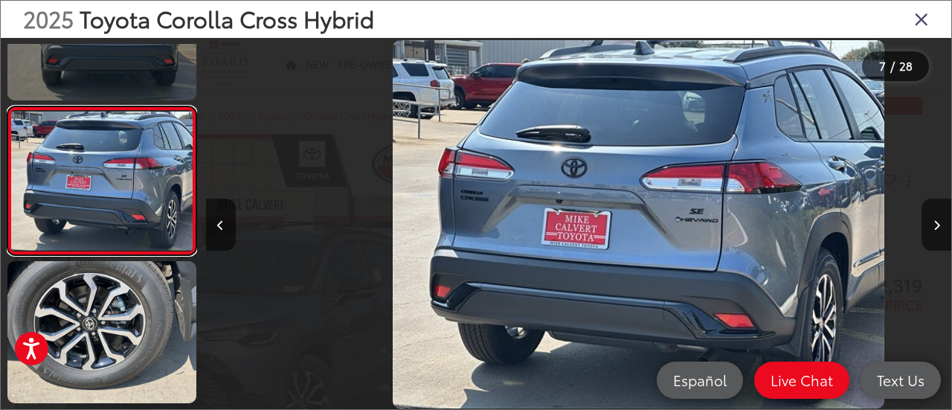
scroll to position [0, 0]
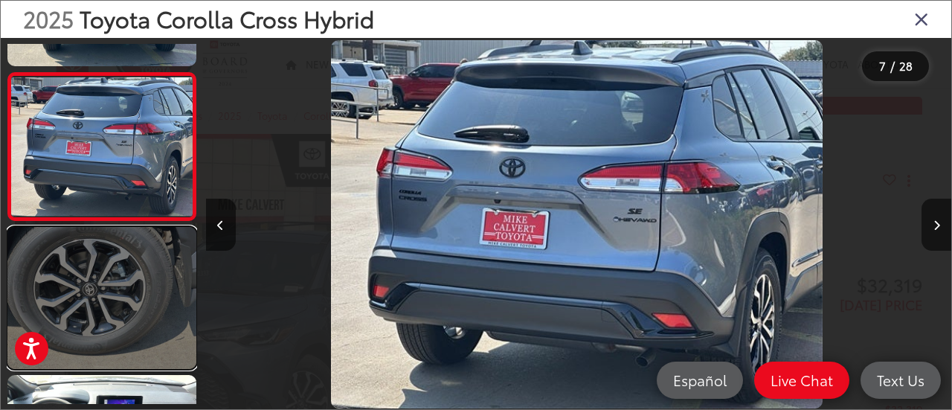
click at [125, 314] on link at bounding box center [101, 297] width 189 height 141
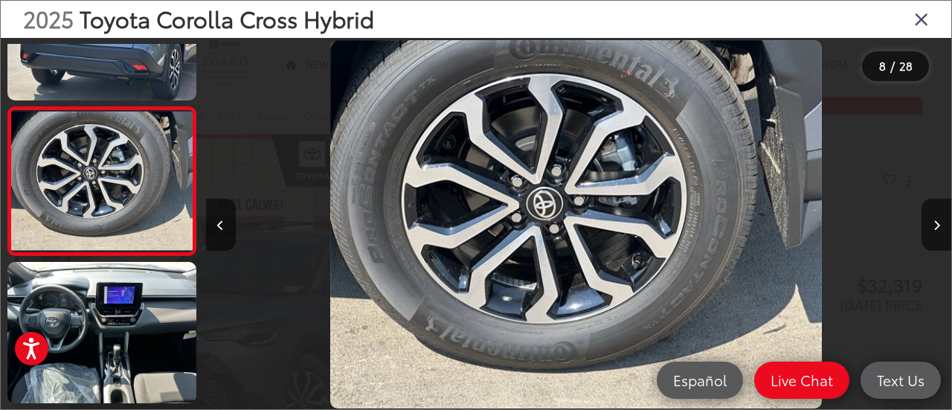
click at [915, 25] on icon "Close gallery" at bounding box center [921, 18] width 15 height 19
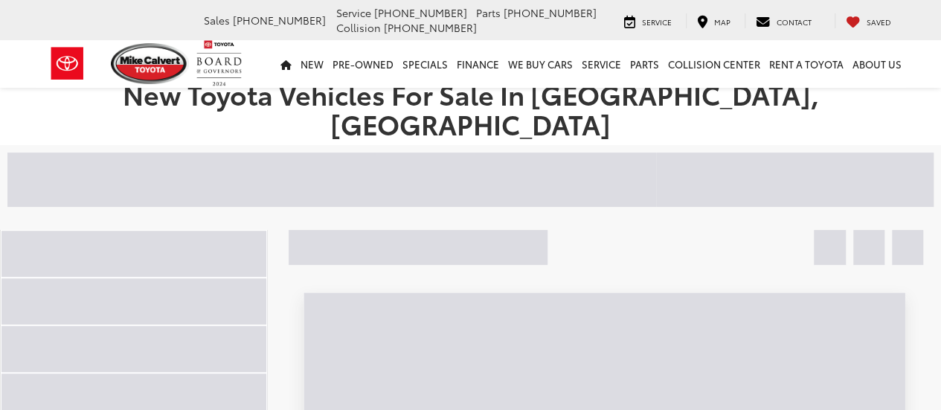
scroll to position [162, 0]
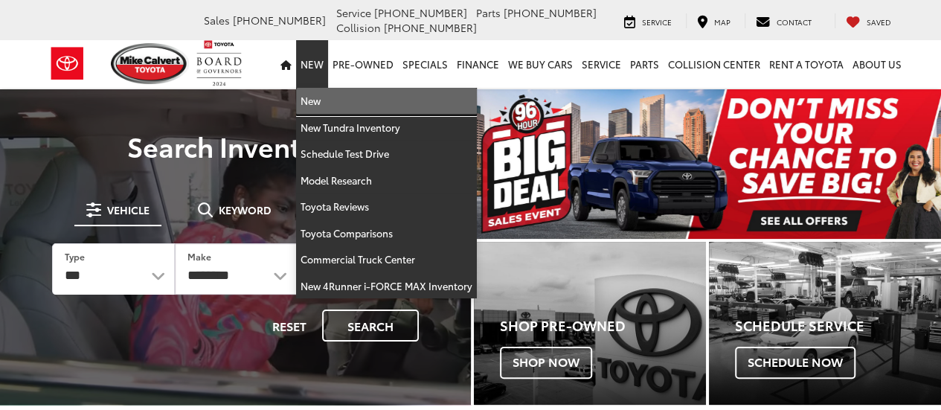
click at [318, 96] on link "New" at bounding box center [386, 101] width 181 height 27
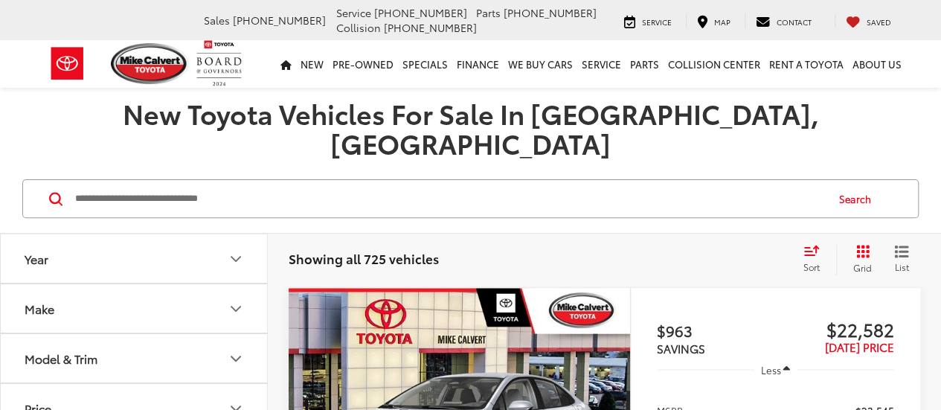
scroll to position [219, 0]
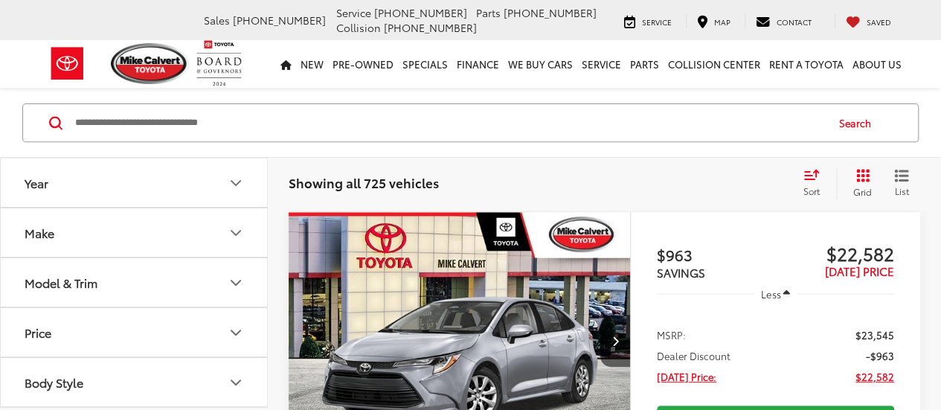
click at [172, 271] on button "Model & Trim" at bounding box center [135, 282] width 268 height 48
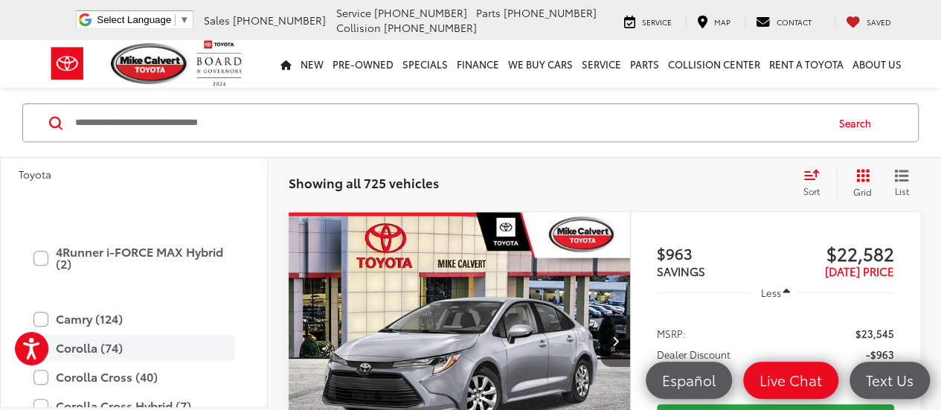
scroll to position [233, 0]
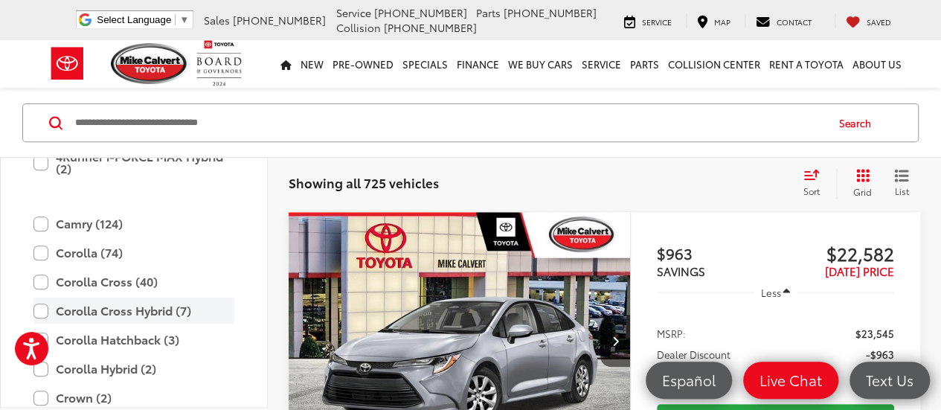
click at [164, 306] on label "Corolla Cross Hybrid (7)" at bounding box center [133, 310] width 201 height 26
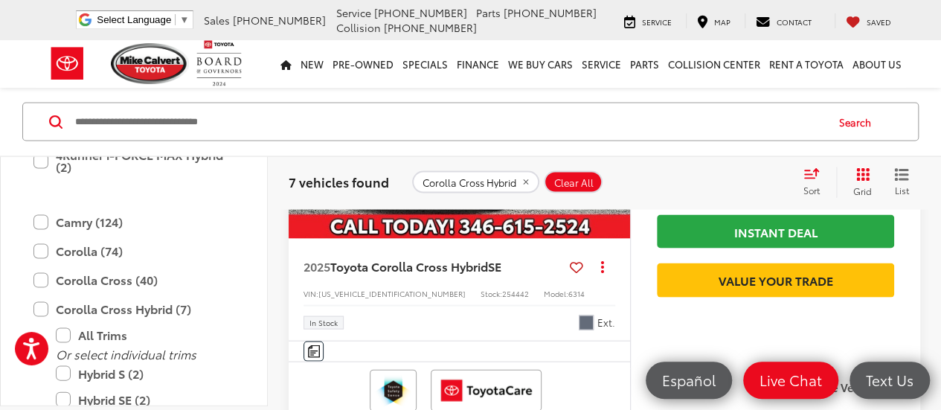
scroll to position [1450, 0]
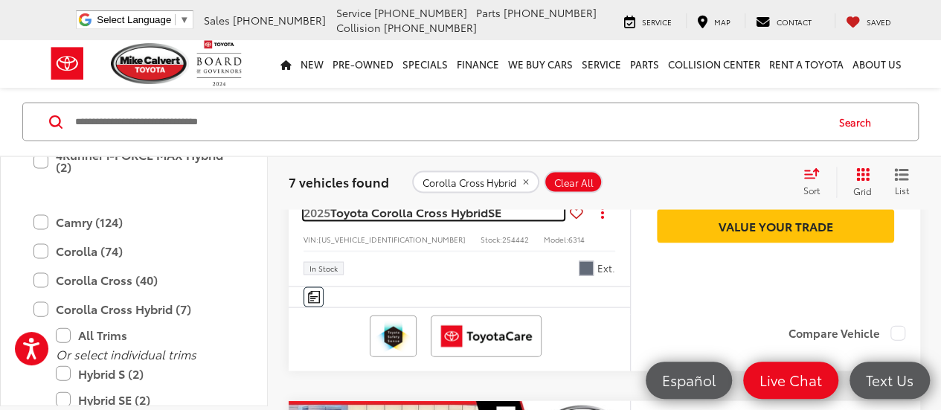
click at [452, 220] on span "Toyota Corolla Cross Hybrid" at bounding box center [409, 211] width 158 height 17
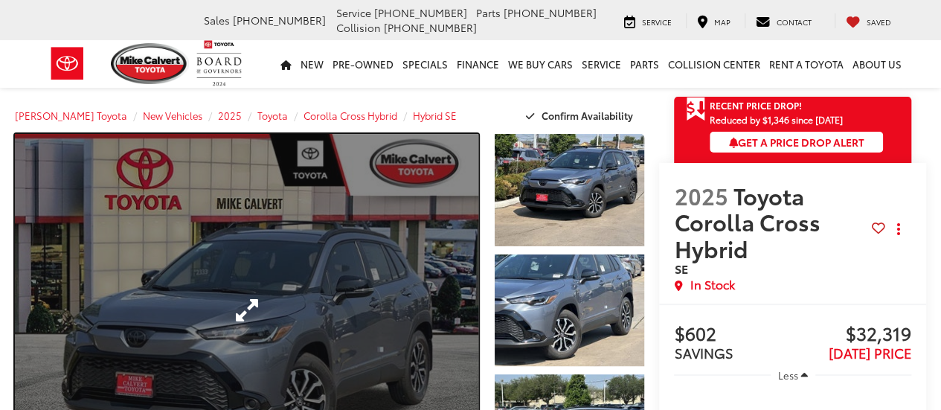
click at [336, 242] on link "Expand Photo 0" at bounding box center [246, 310] width 463 height 352
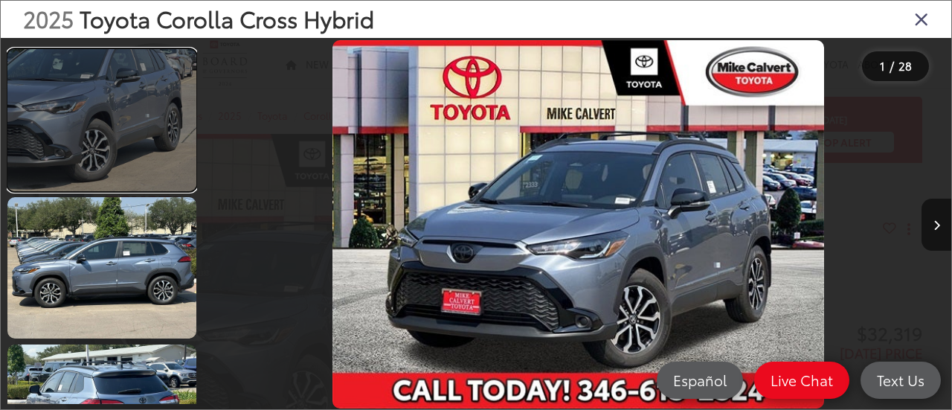
click at [116, 172] on link at bounding box center [101, 119] width 189 height 141
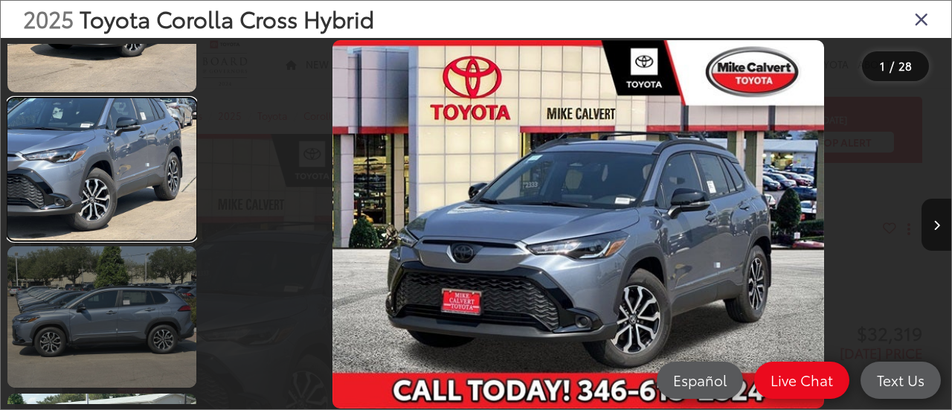
scroll to position [0, 35]
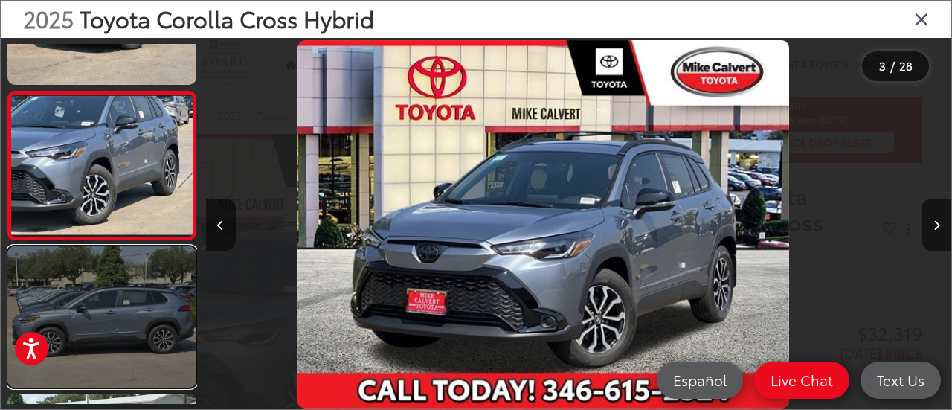
click at [102, 265] on link at bounding box center [101, 316] width 189 height 141
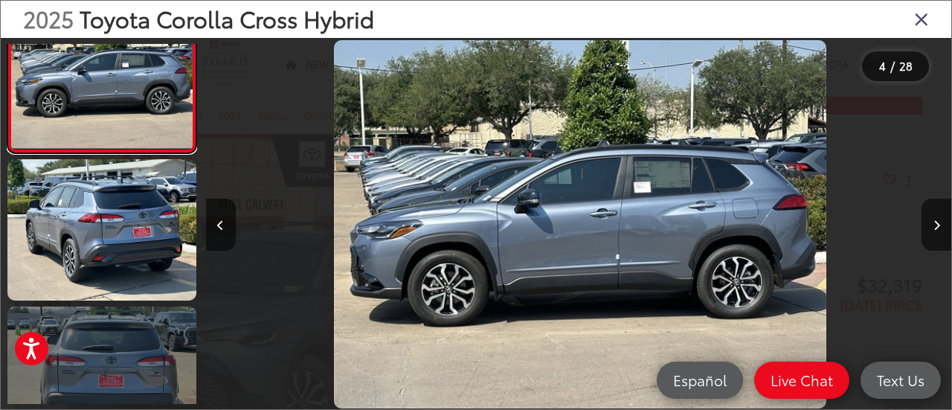
scroll to position [0, 2237]
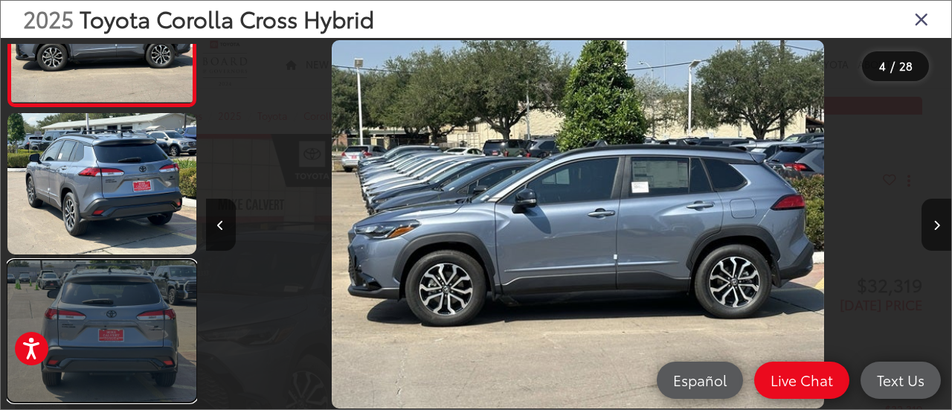
click at [106, 271] on link at bounding box center [101, 330] width 189 height 141
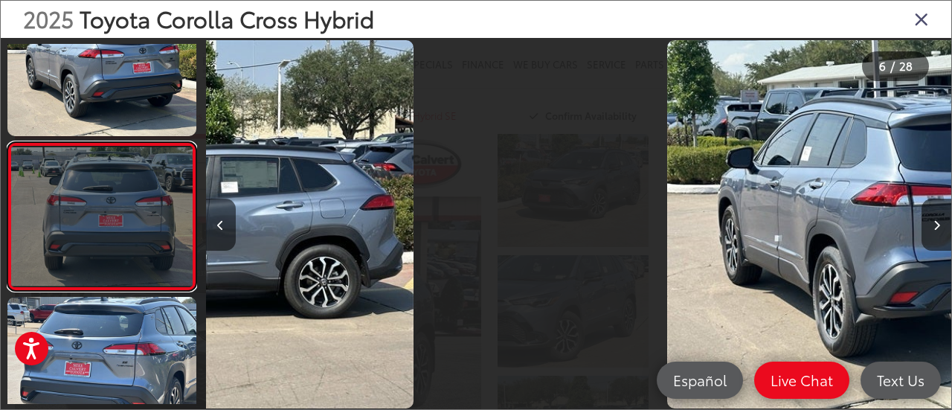
scroll to position [674, 0]
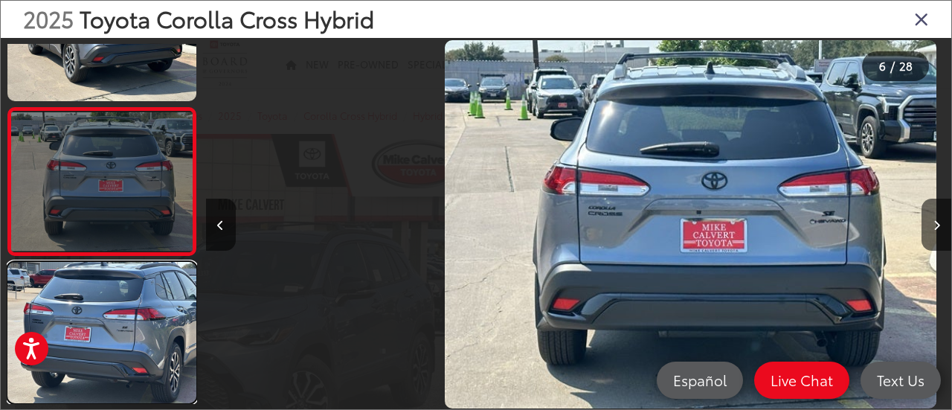
click at [106, 270] on link at bounding box center [101, 332] width 189 height 141
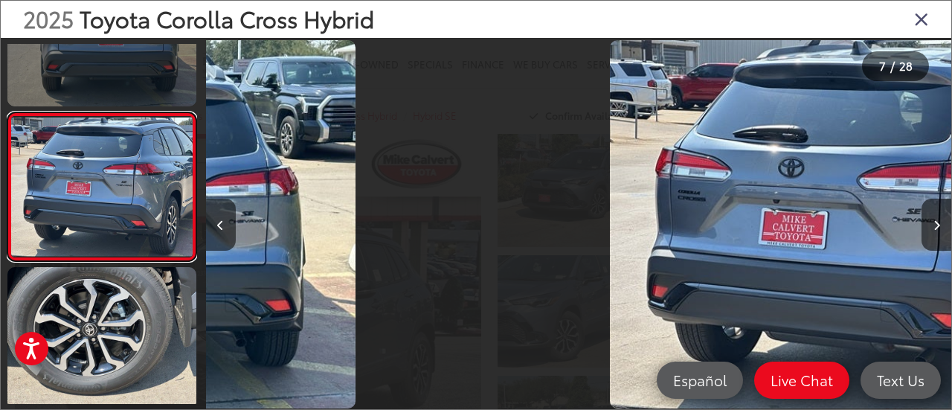
scroll to position [822, 0]
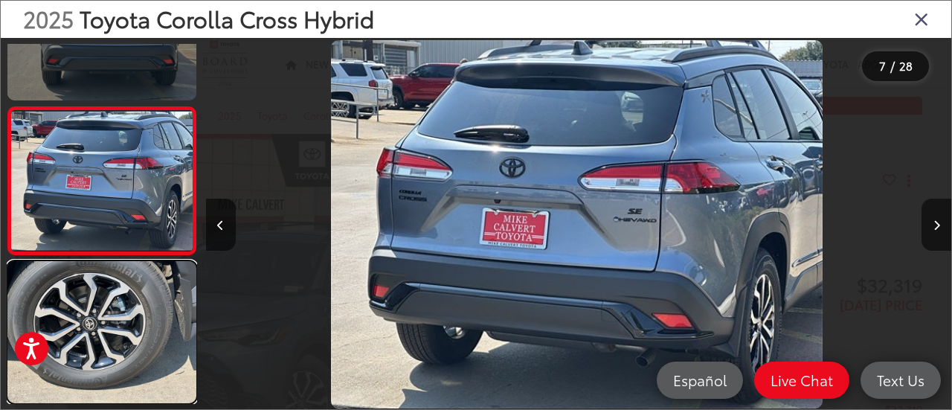
click at [106, 270] on link at bounding box center [101, 331] width 189 height 141
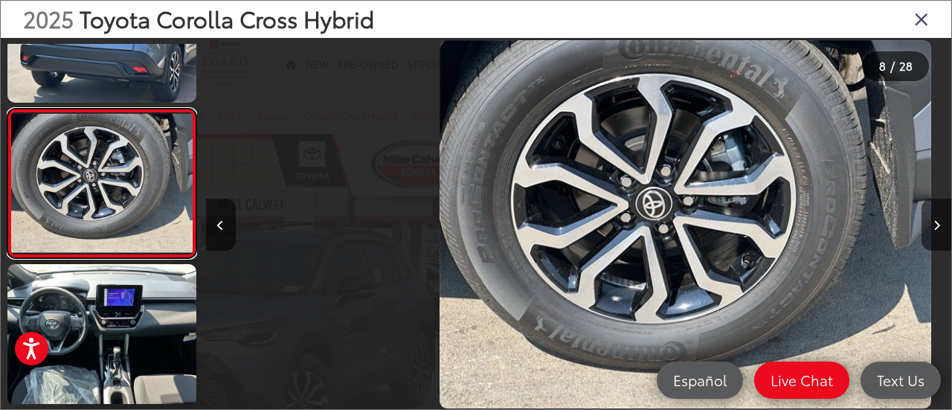
scroll to position [970, 0]
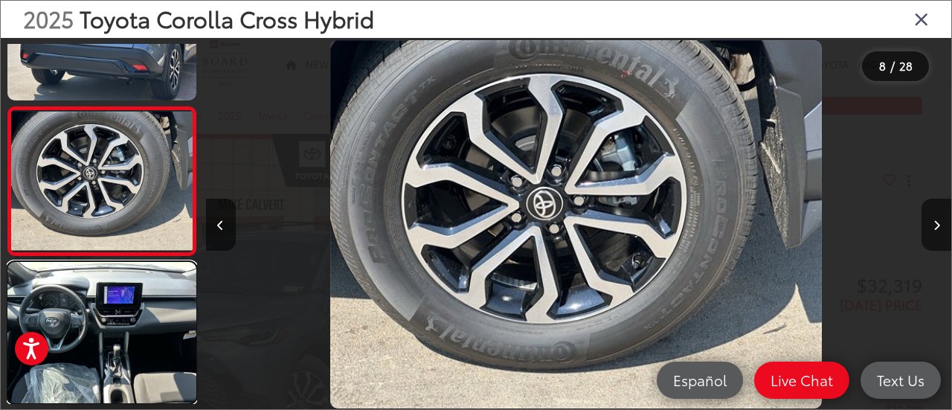
click at [106, 270] on link at bounding box center [101, 332] width 189 height 141
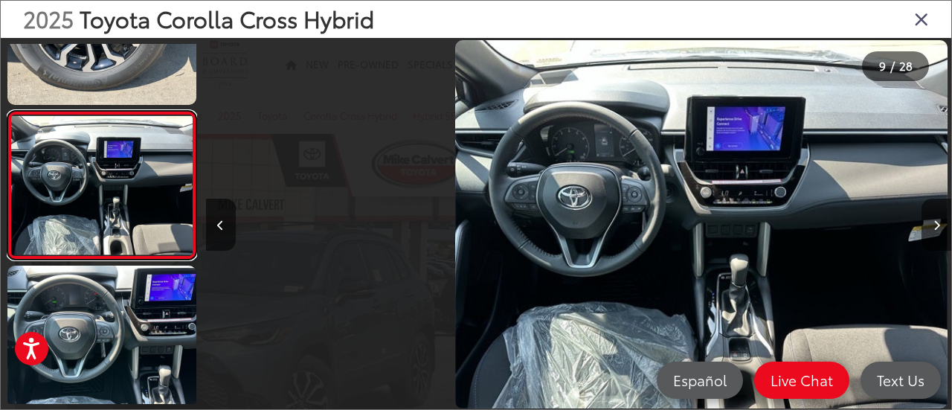
scroll to position [1117, 0]
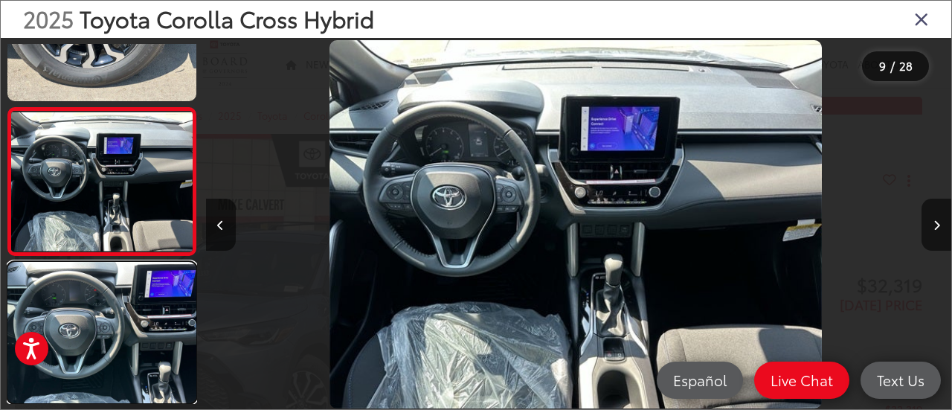
click at [106, 270] on link at bounding box center [101, 332] width 189 height 141
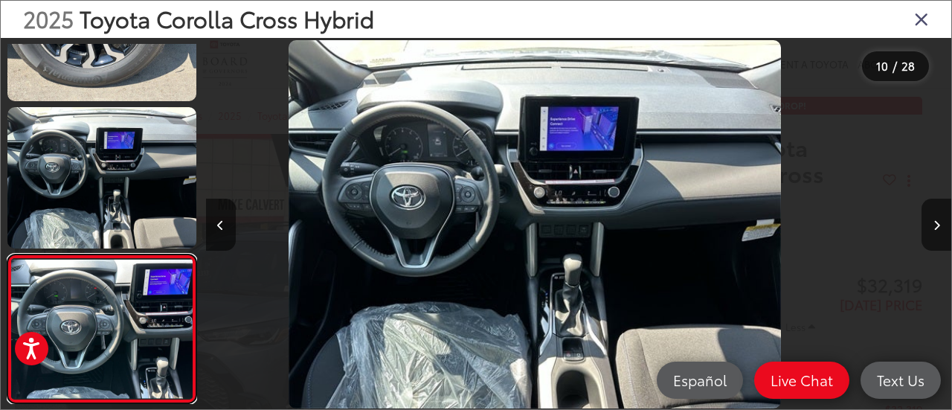
scroll to position [1265, 0]
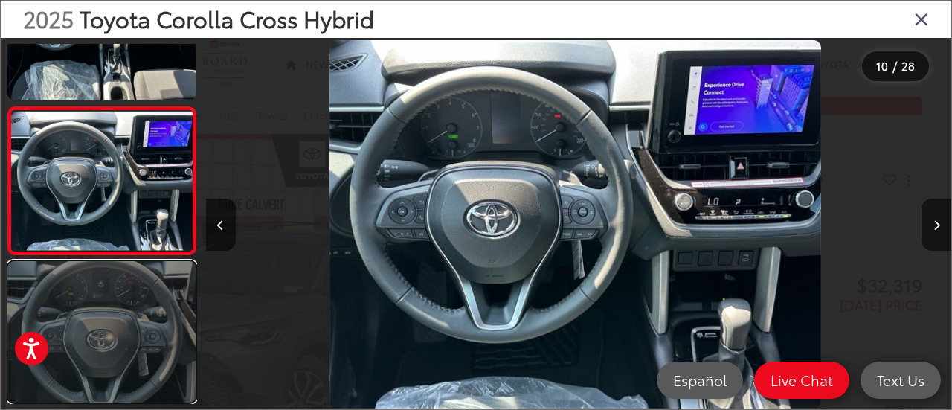
click at [128, 286] on link at bounding box center [101, 331] width 189 height 141
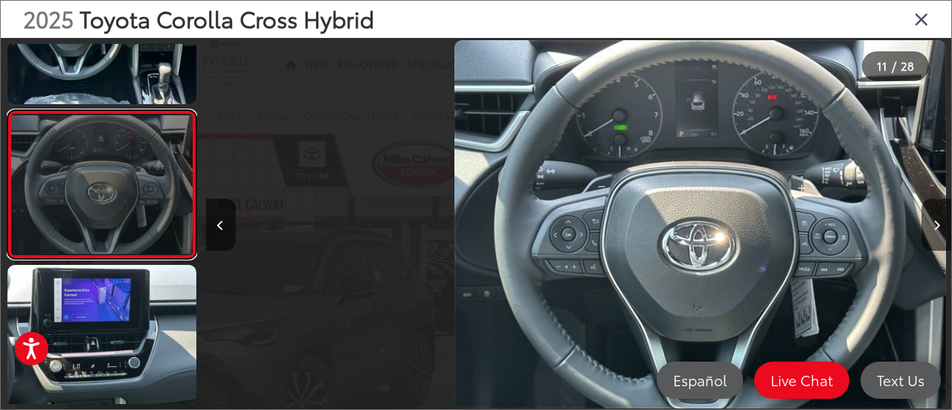
scroll to position [1412, 0]
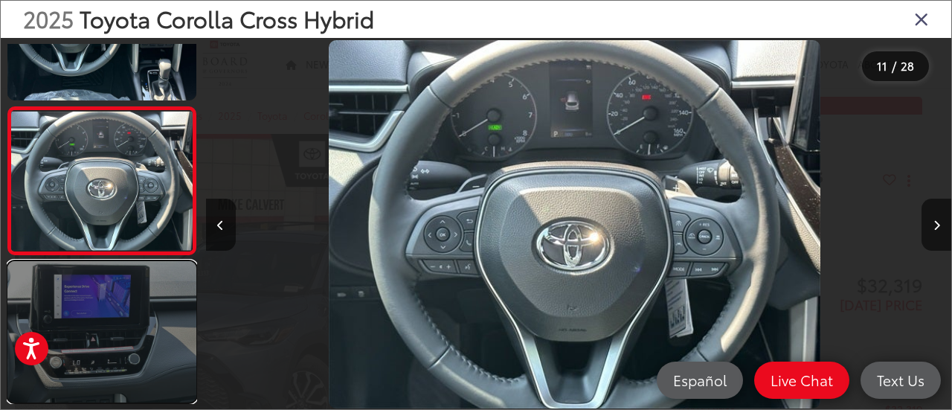
click at [146, 336] on link at bounding box center [101, 331] width 189 height 141
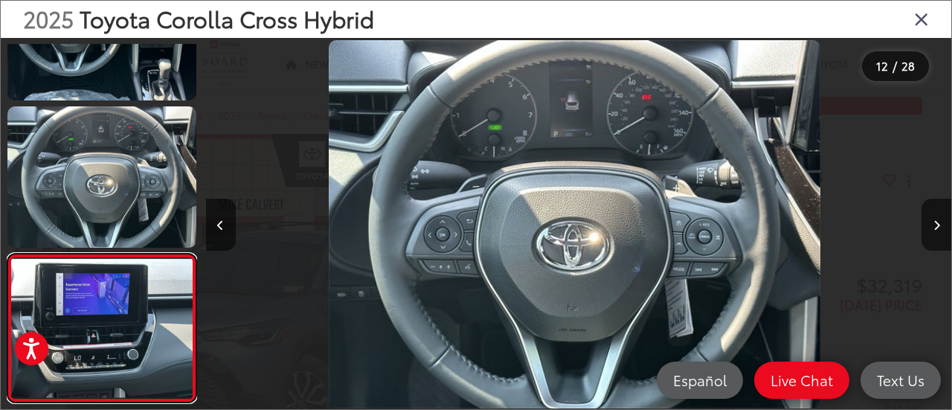
scroll to position [0, 0]
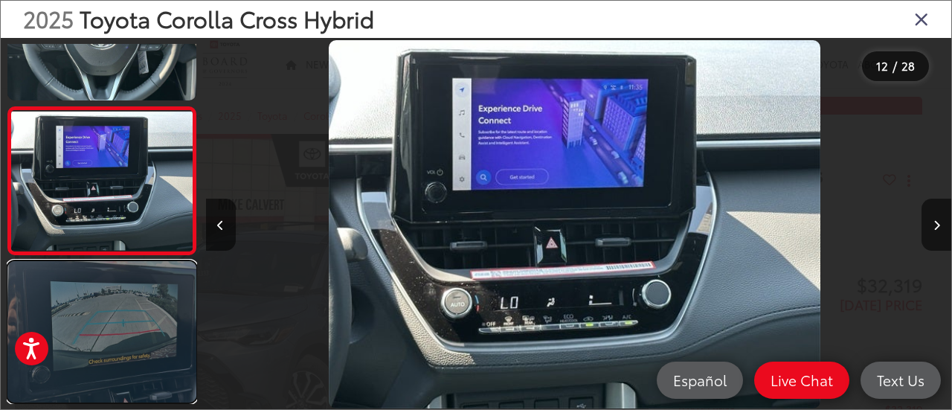
click at [147, 325] on link at bounding box center [101, 331] width 189 height 141
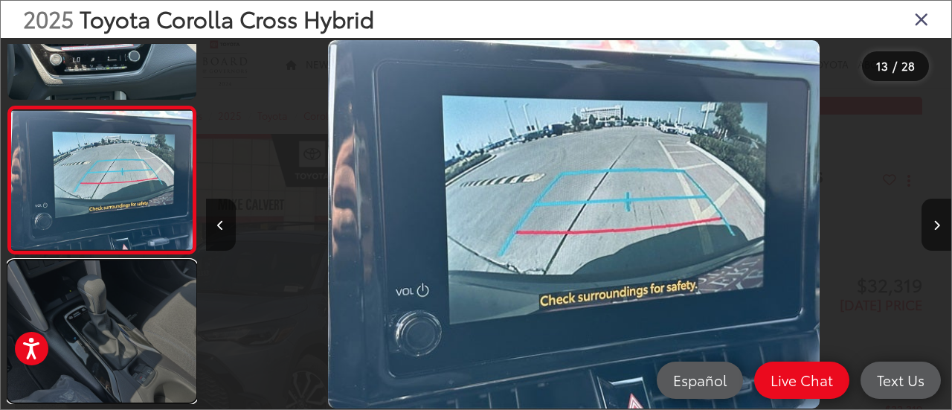
click at [147, 323] on link at bounding box center [101, 330] width 189 height 141
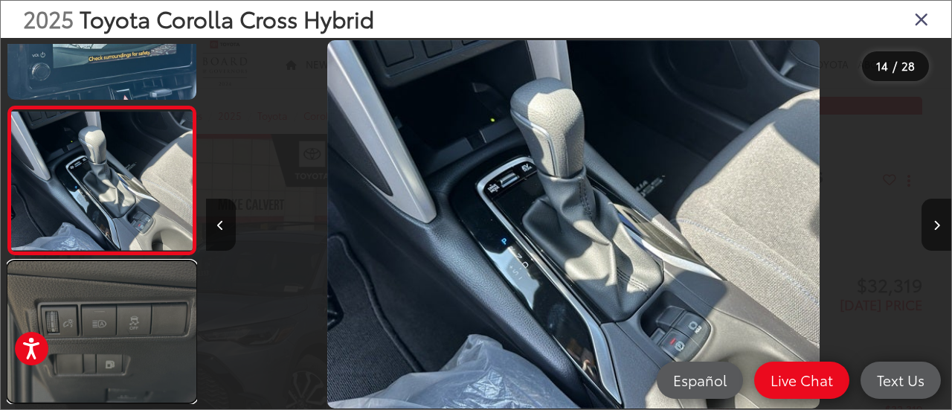
click at [146, 319] on link at bounding box center [101, 331] width 189 height 141
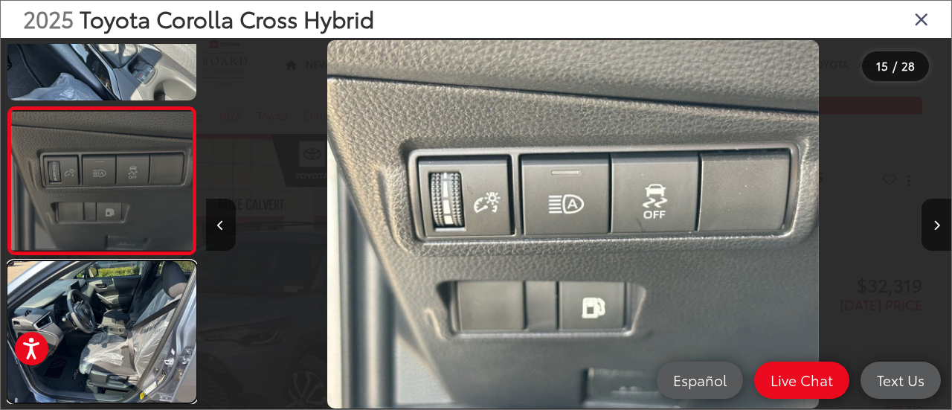
click at [146, 319] on link at bounding box center [101, 331] width 189 height 141
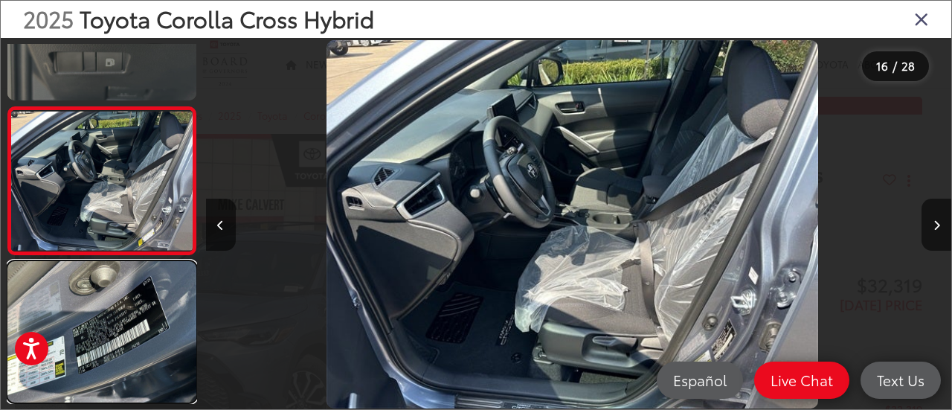
click at [146, 319] on link at bounding box center [101, 331] width 189 height 141
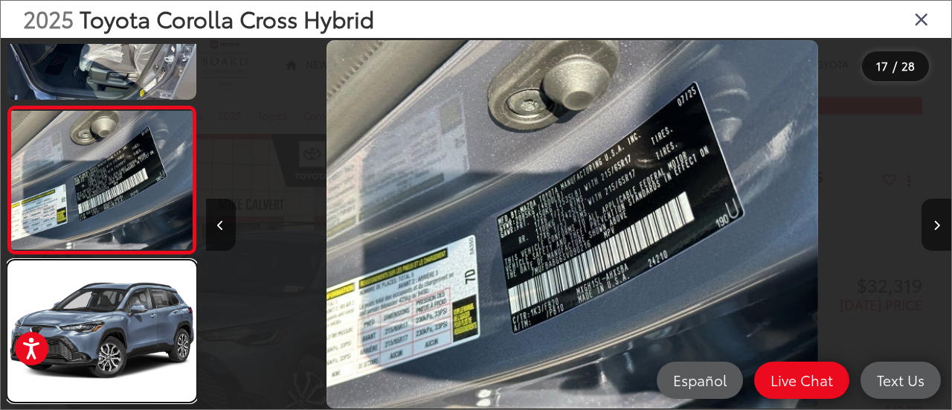
click at [146, 319] on link at bounding box center [101, 330] width 189 height 141
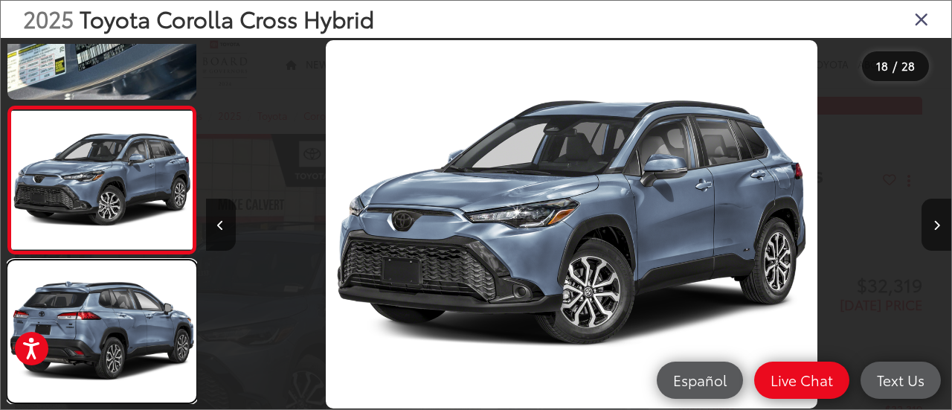
click at [146, 319] on link at bounding box center [101, 330] width 189 height 141
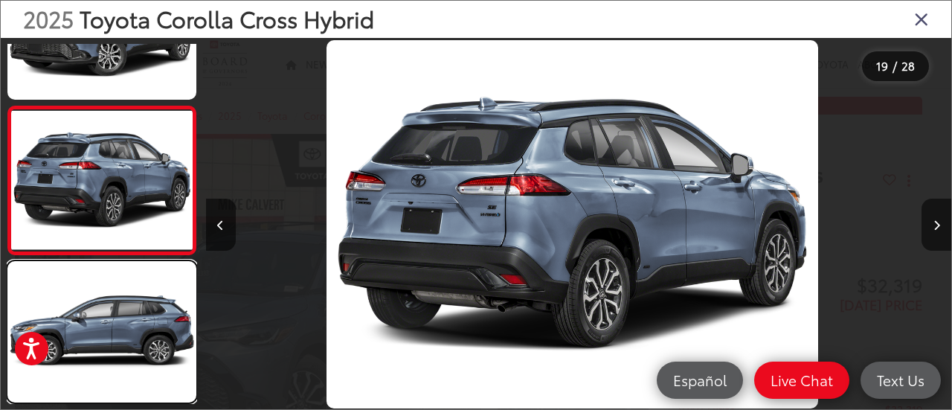
click at [146, 319] on link at bounding box center [101, 331] width 189 height 141
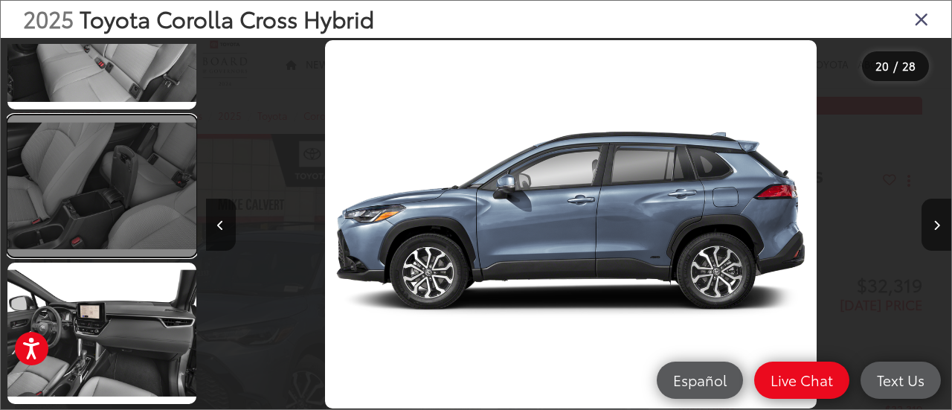
drag, startPoint x: 144, startPoint y: 216, endPoint x: 133, endPoint y: 225, distance: 13.8
click at [144, 216] on link at bounding box center [101, 185] width 189 height 141
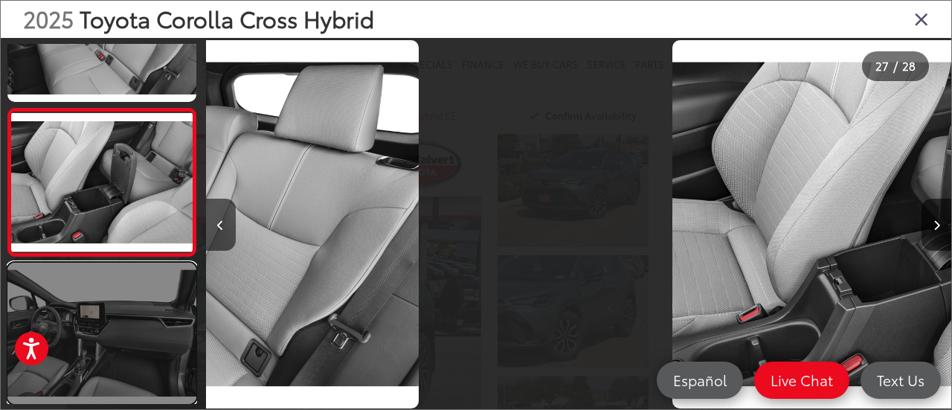
click at [133, 285] on link at bounding box center [101, 332] width 189 height 141
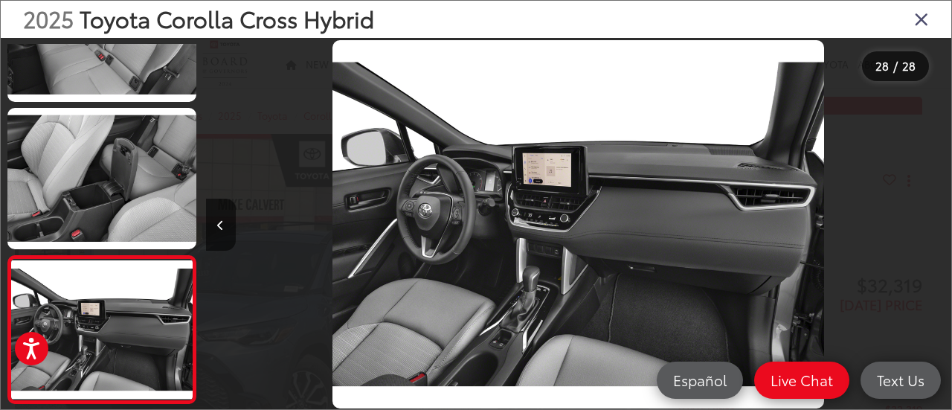
click at [915, 16] on icon "Close gallery" at bounding box center [921, 18] width 15 height 19
